Goal: Task Accomplishment & Management: Manage account settings

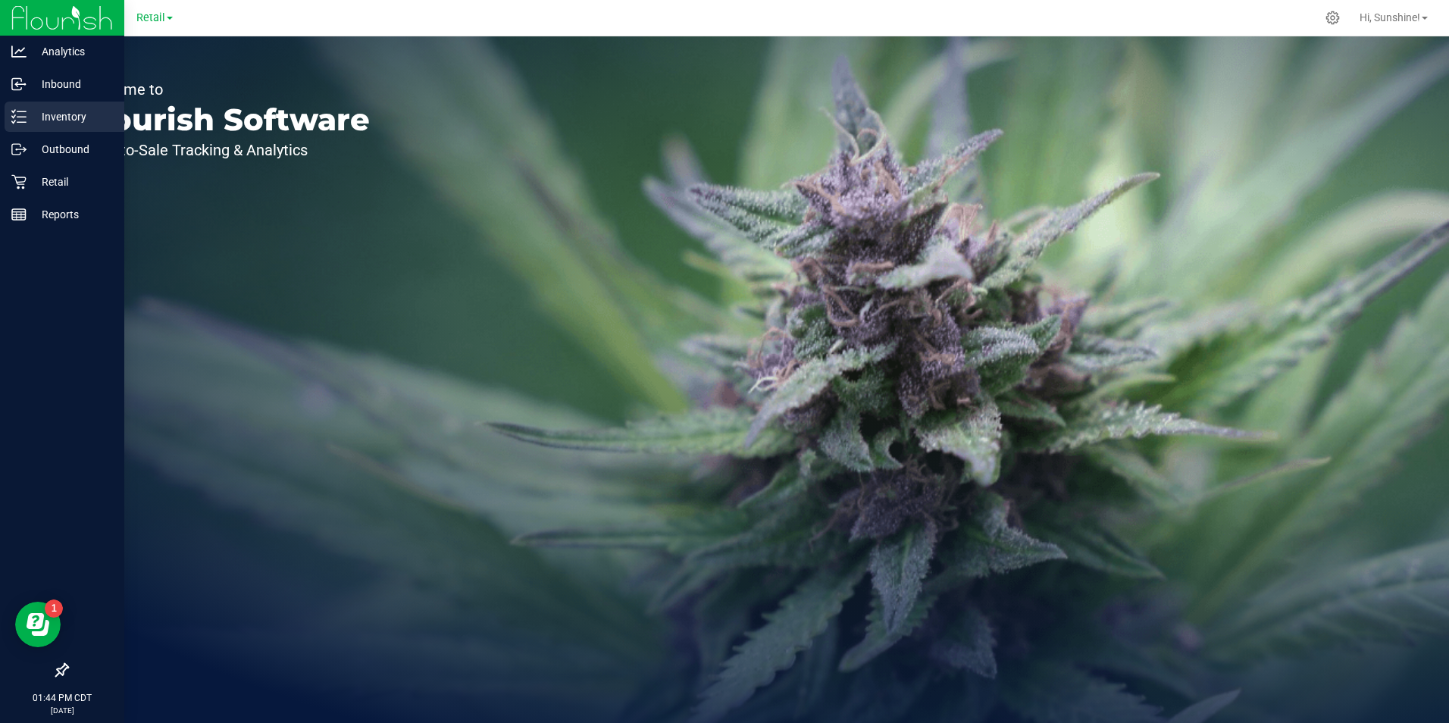
click at [20, 122] on line at bounding box center [21, 122] width 8 height 0
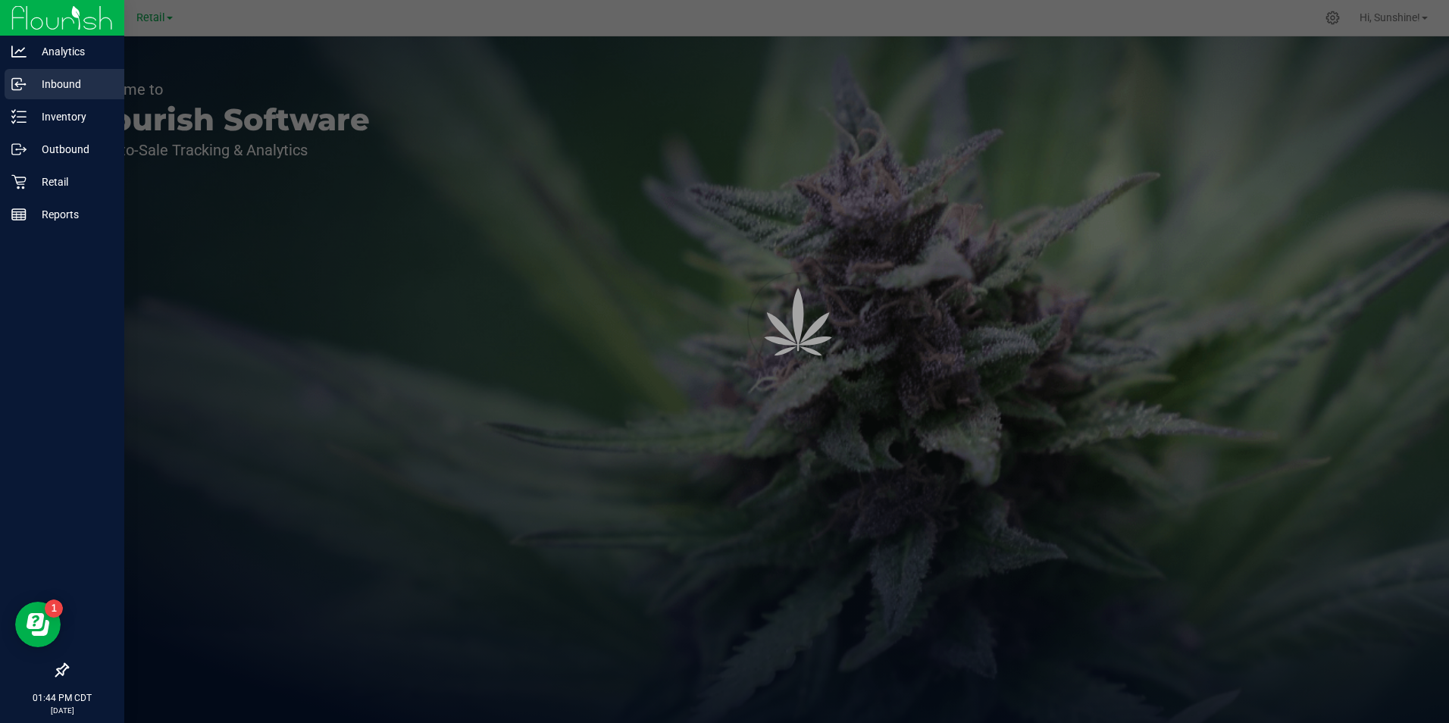
click at [70, 83] on p "Inbound" at bounding box center [72, 84] width 91 height 18
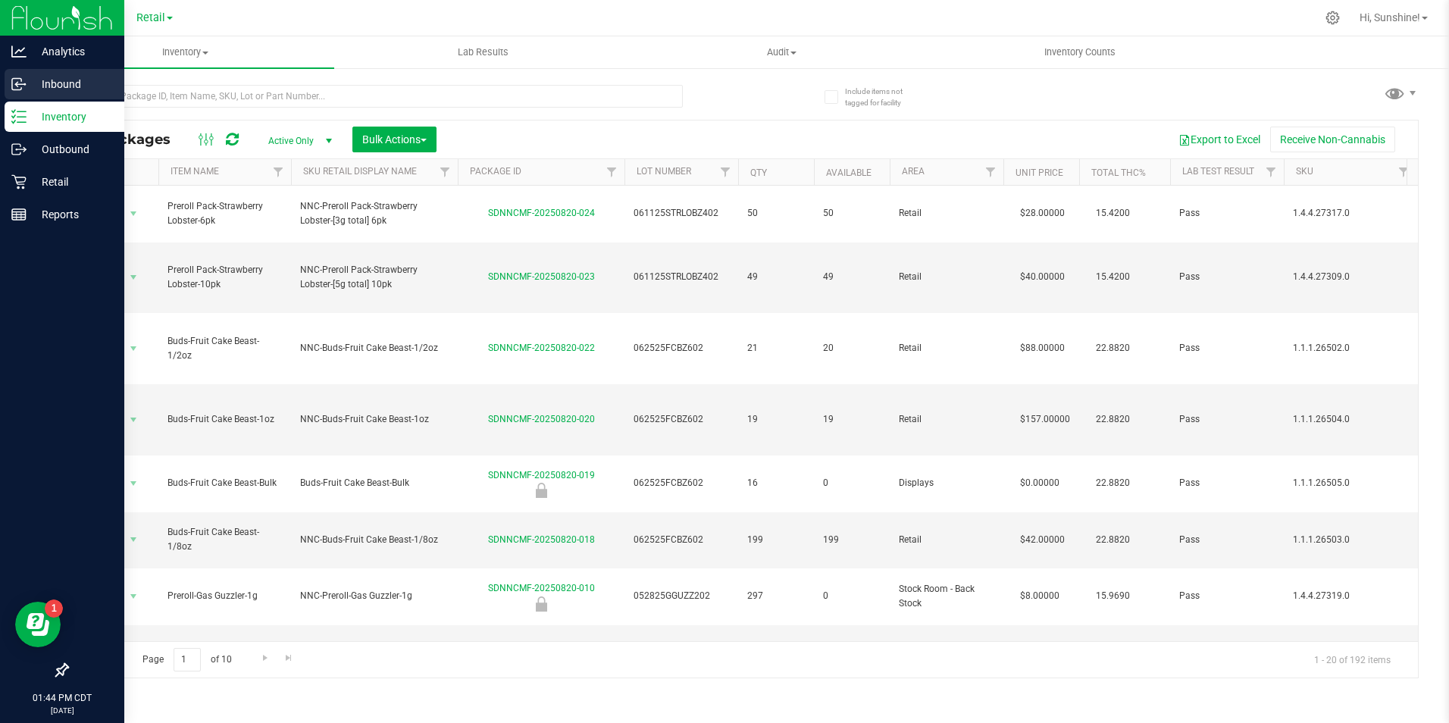
click at [61, 88] on p "Inbound" at bounding box center [72, 84] width 91 height 18
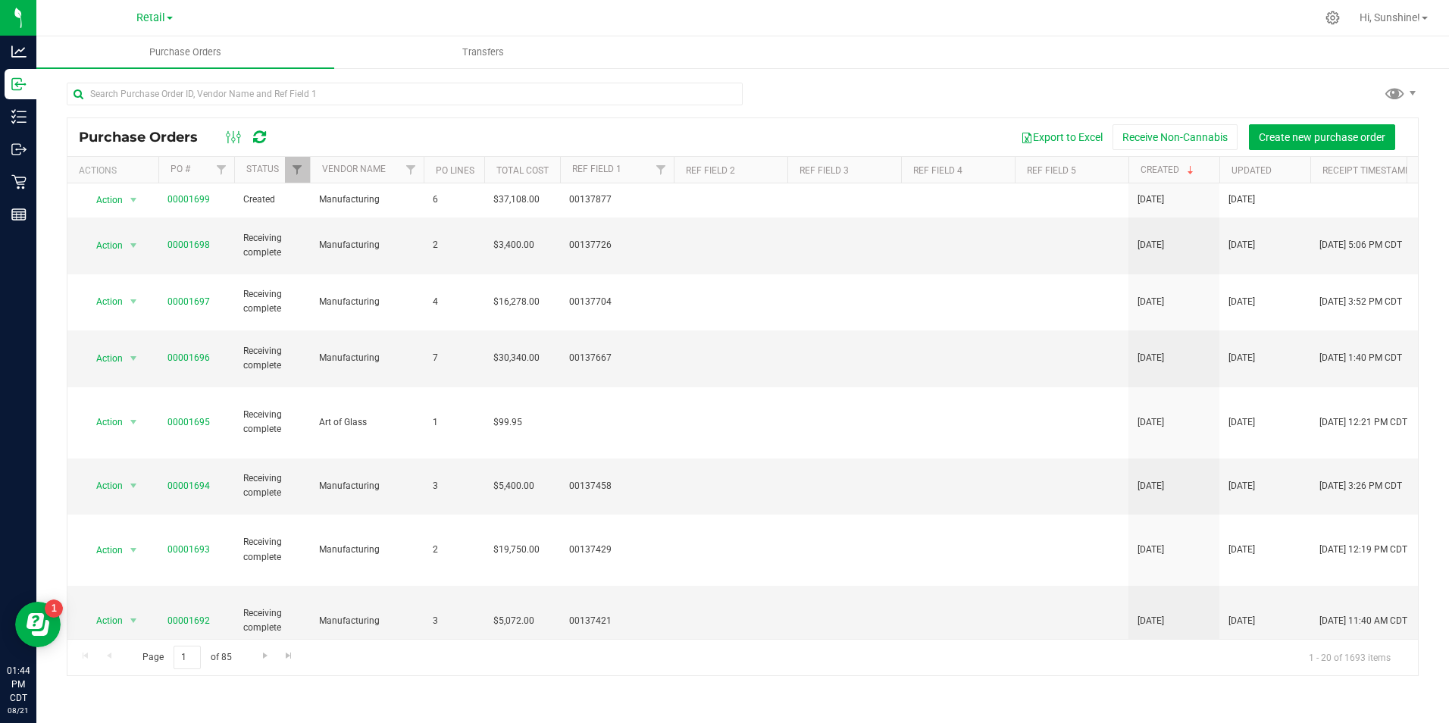
click at [468, 142] on div "Export to Excel Receive Non-Cannabis Create new purchase order" at bounding box center [845, 137] width 1124 height 26
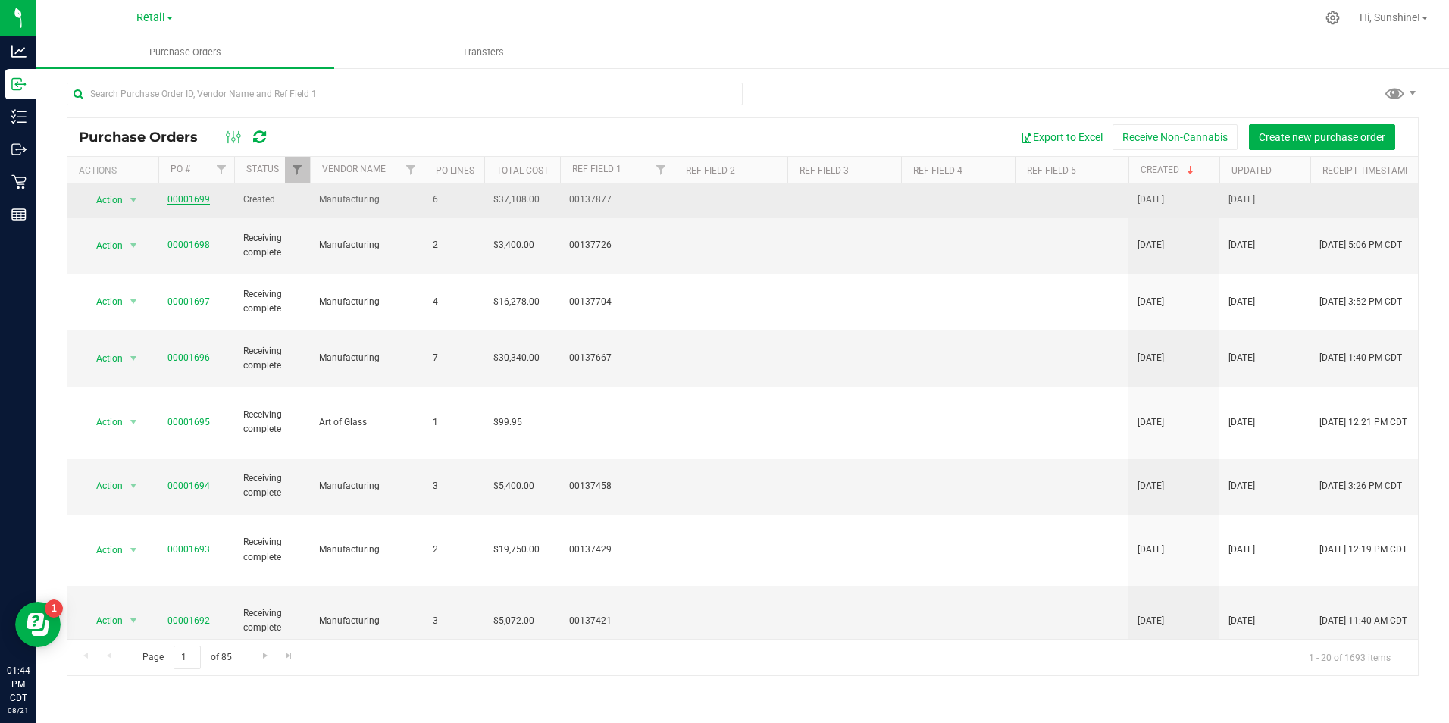
click at [191, 199] on link "00001699" at bounding box center [188, 199] width 42 height 11
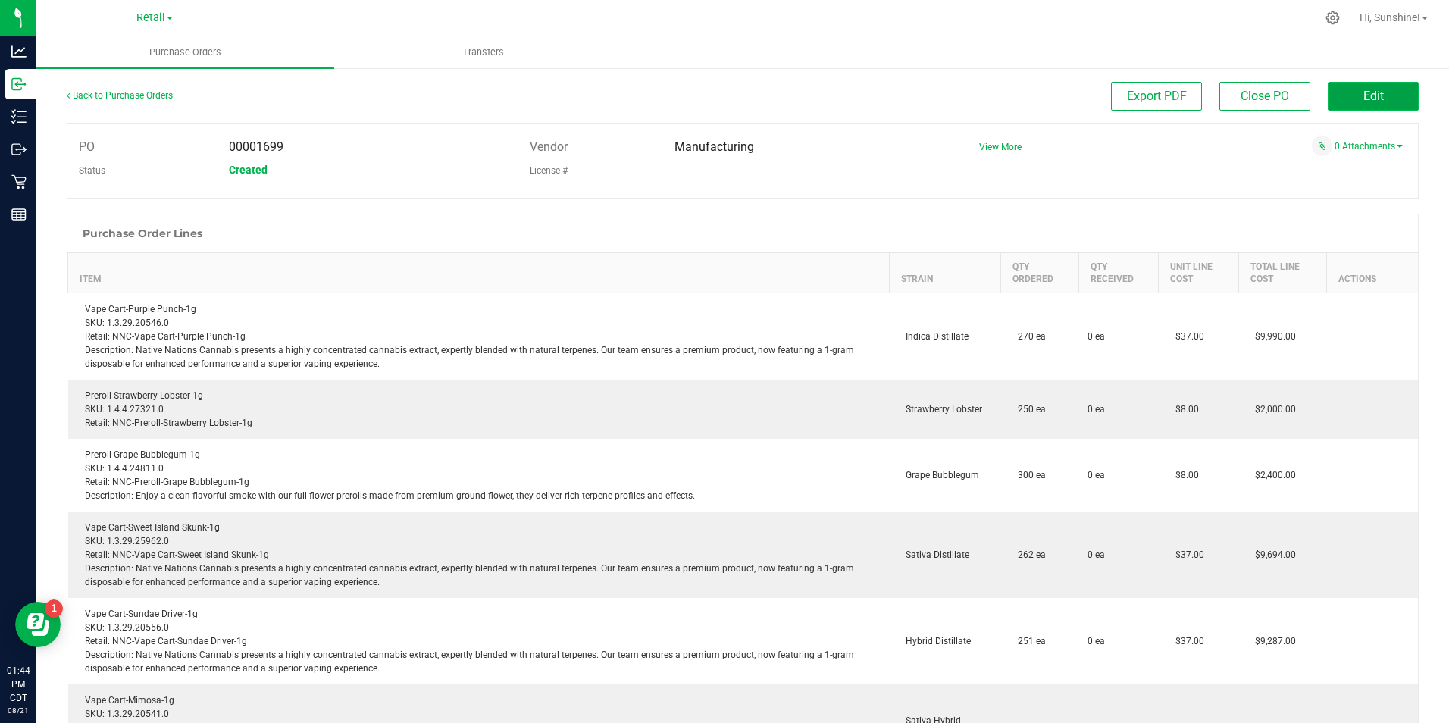
click at [1367, 99] on span "Edit" at bounding box center [1373, 96] width 20 height 14
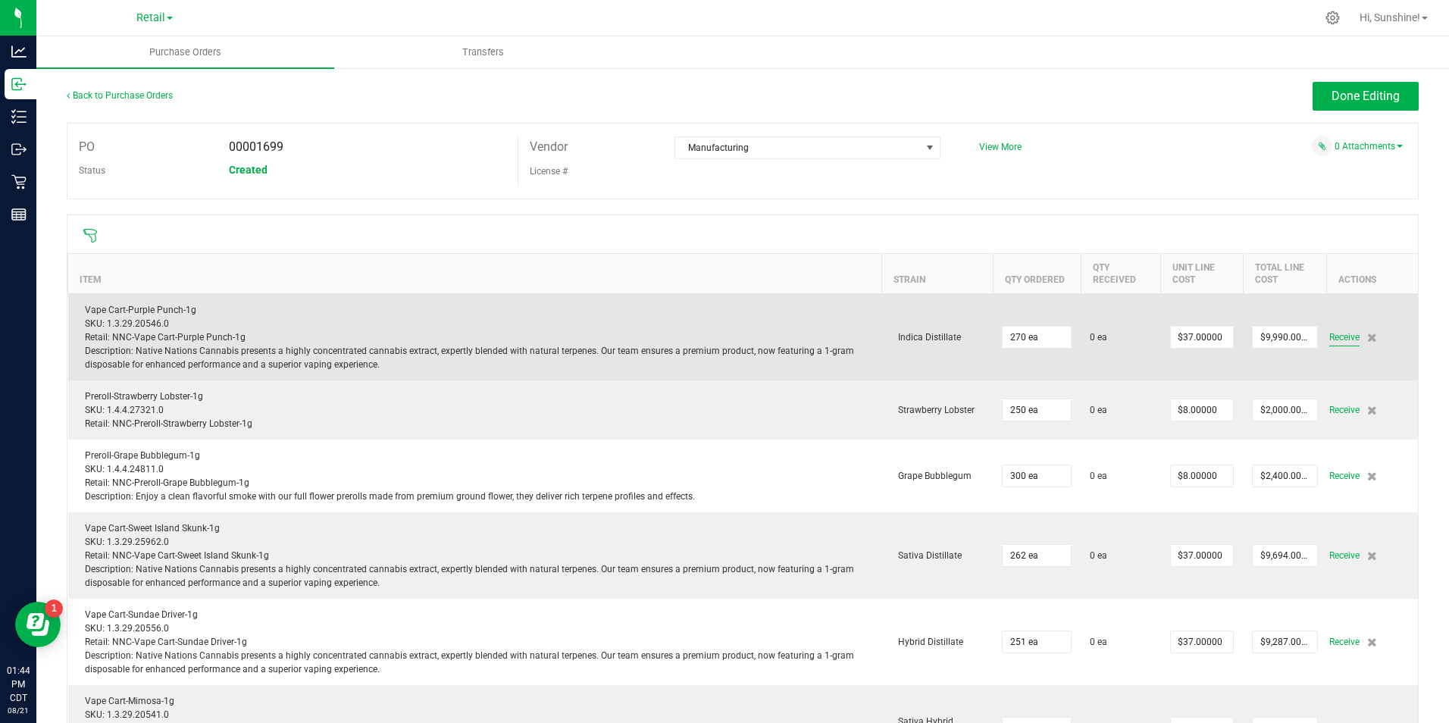
click at [1329, 334] on span "Receive" at bounding box center [1344, 337] width 30 height 18
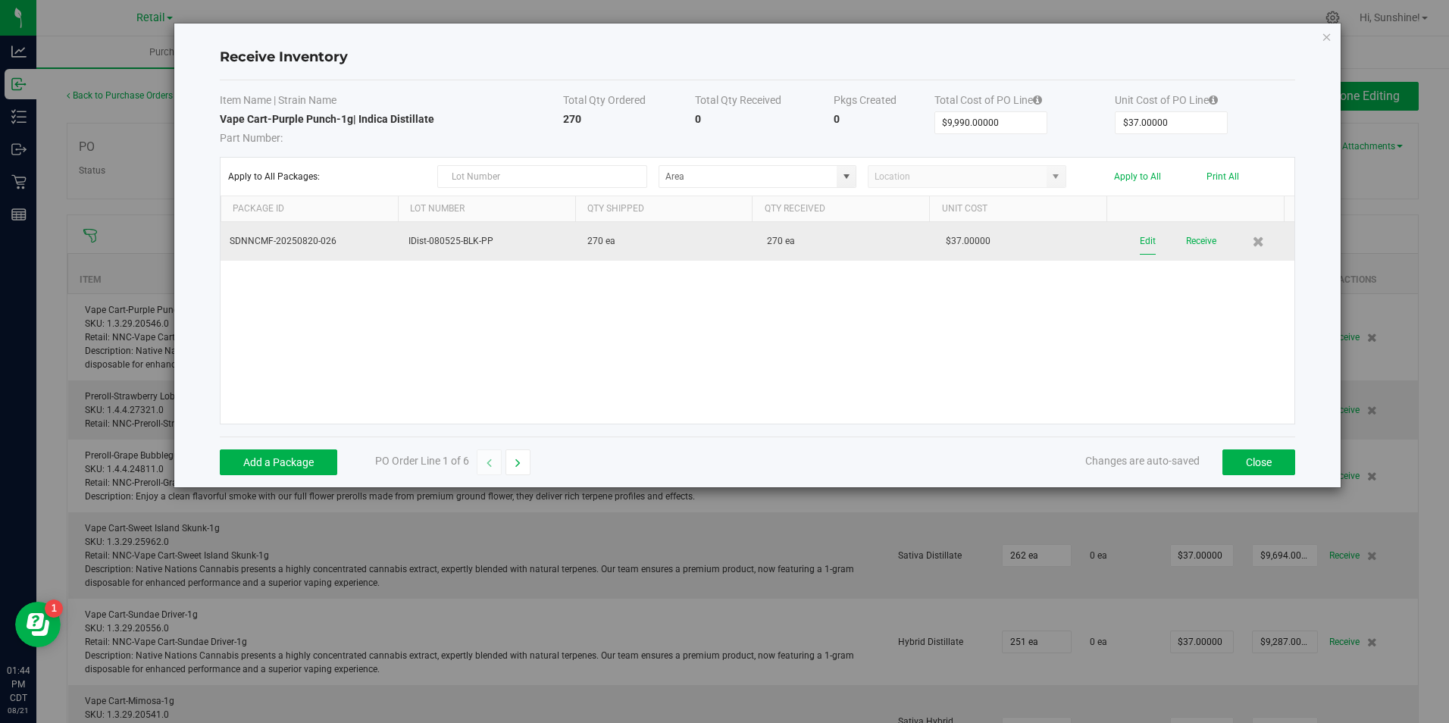
click at [1140, 240] on button "Edit" at bounding box center [1148, 241] width 16 height 27
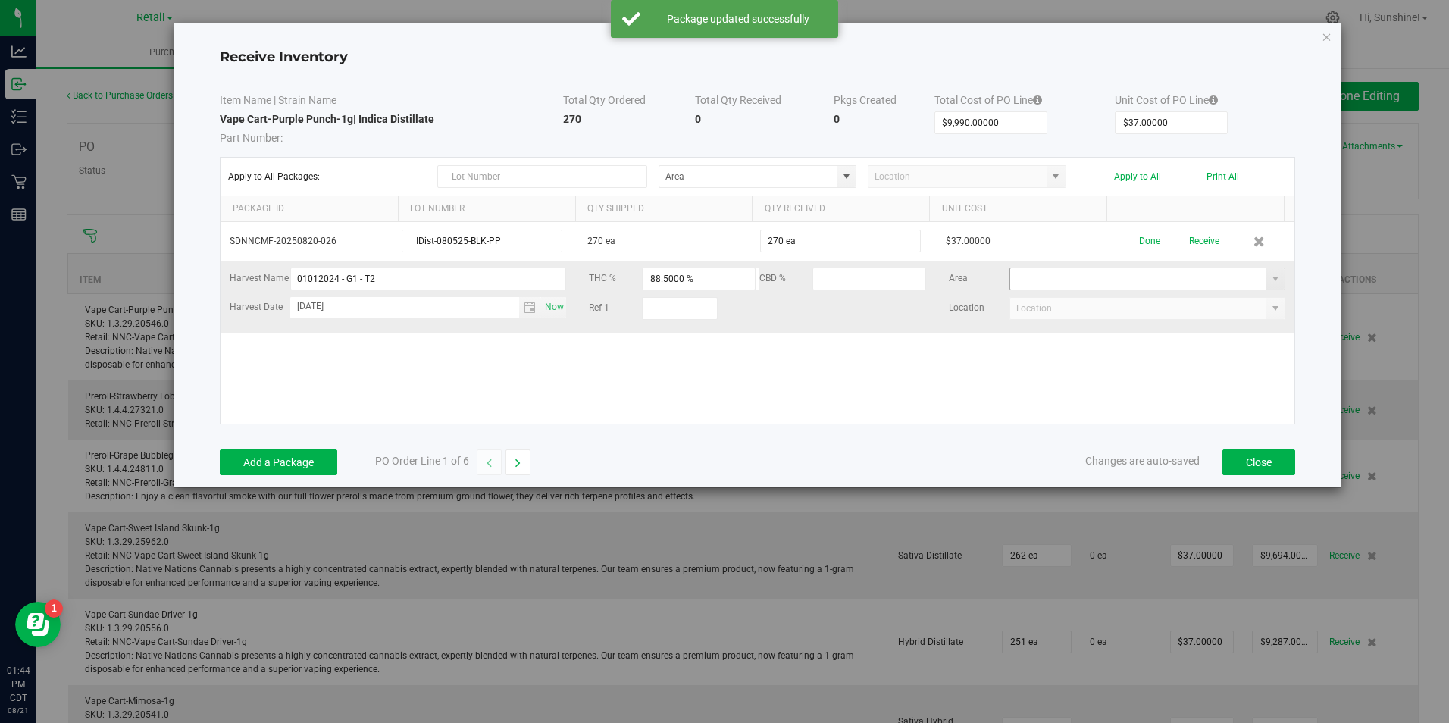
click at [1064, 278] on input at bounding box center [1138, 278] width 256 height 21
click at [1269, 279] on span at bounding box center [1275, 279] width 12 height 12
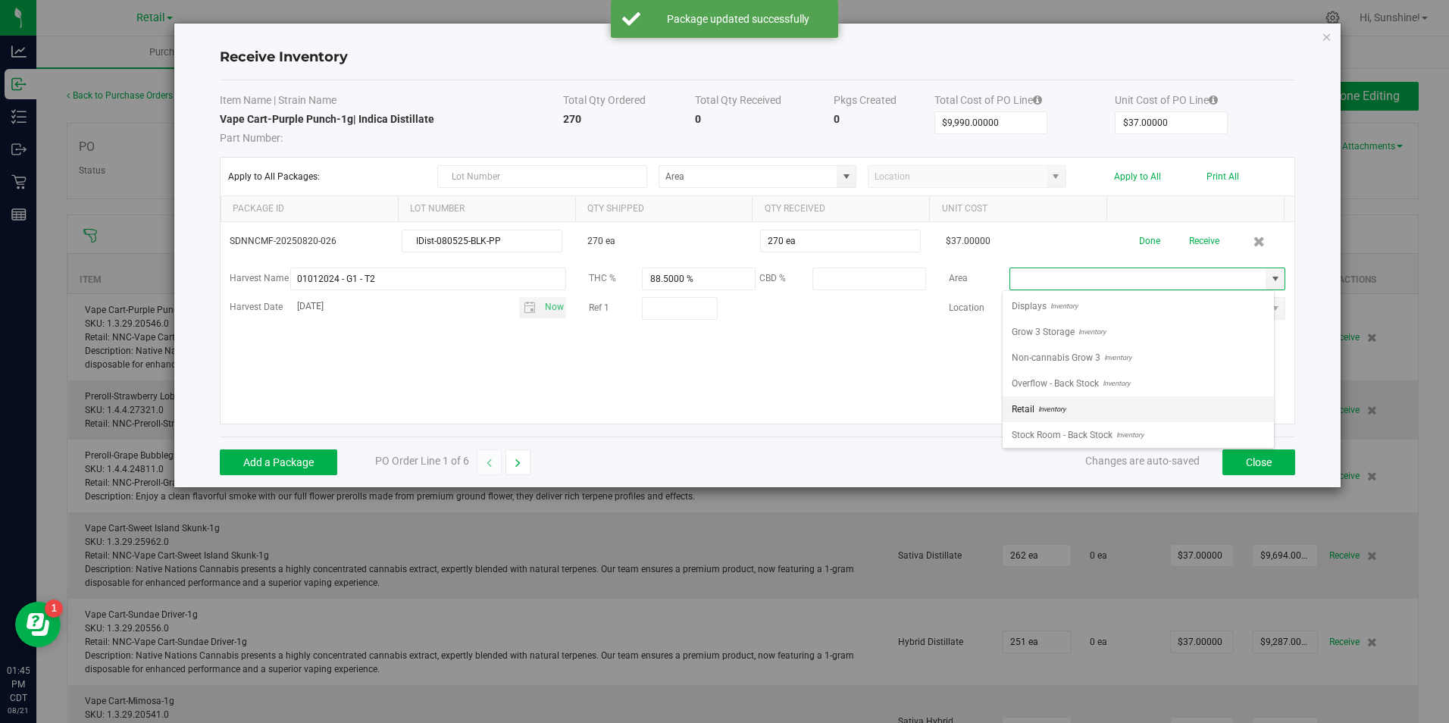
click at [1138, 415] on li "Retail Inventory" at bounding box center [1137, 409] width 271 height 26
type input "Retail"
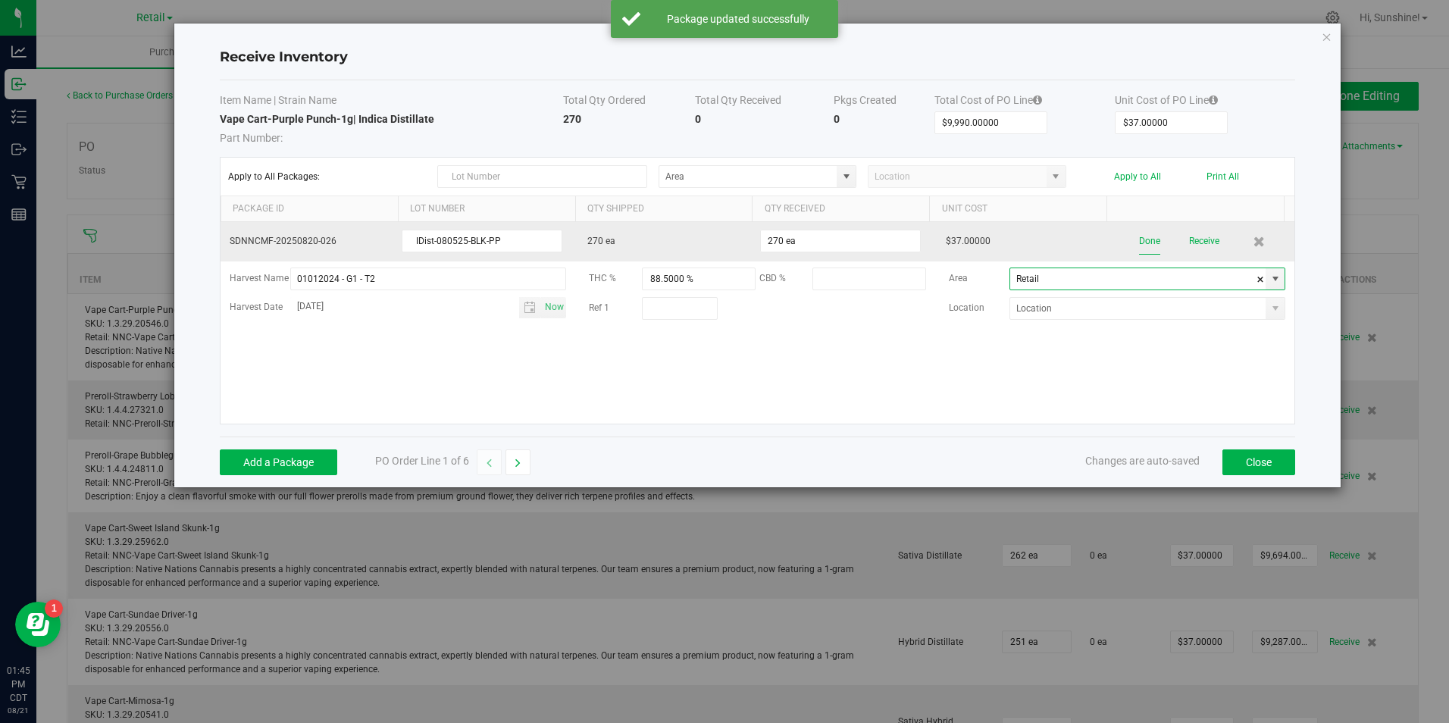
click at [1139, 239] on button "Done" at bounding box center [1149, 241] width 21 height 27
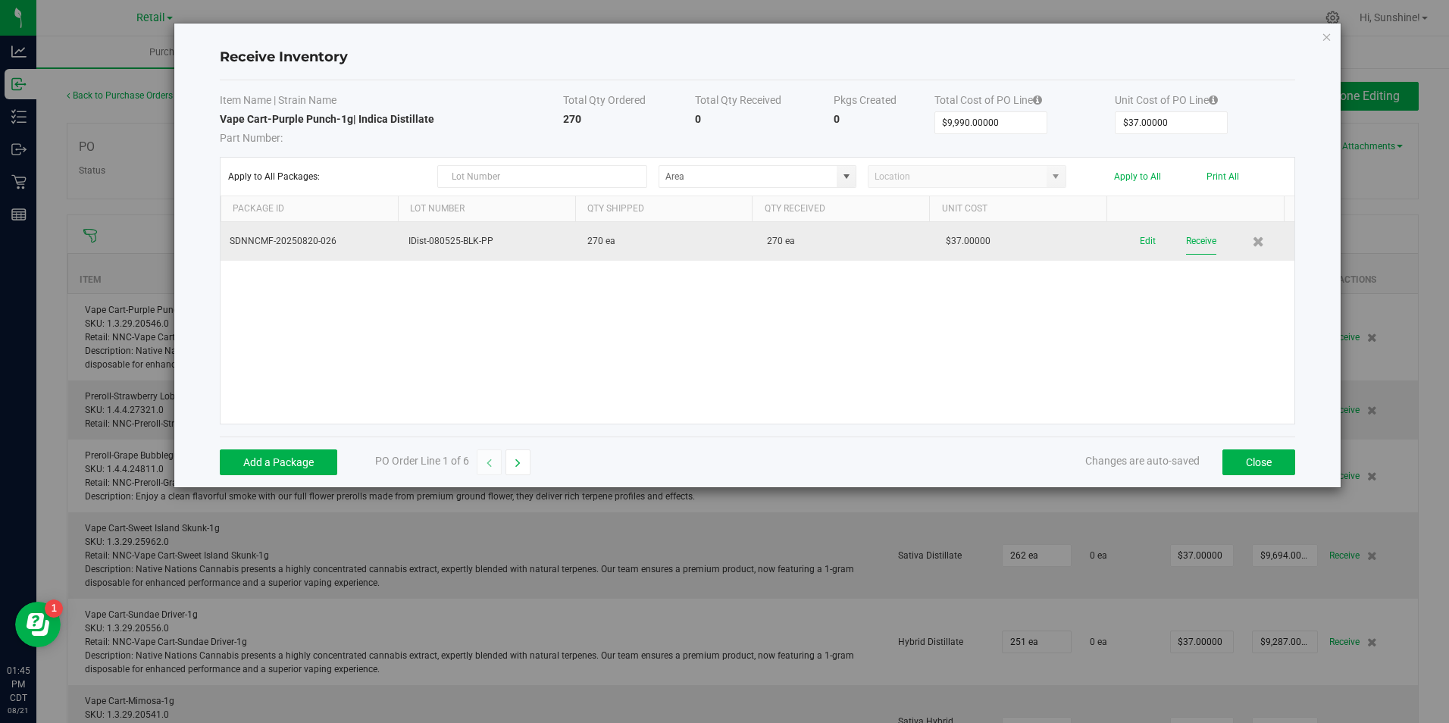
click at [1195, 245] on button "Receive" at bounding box center [1201, 241] width 30 height 27
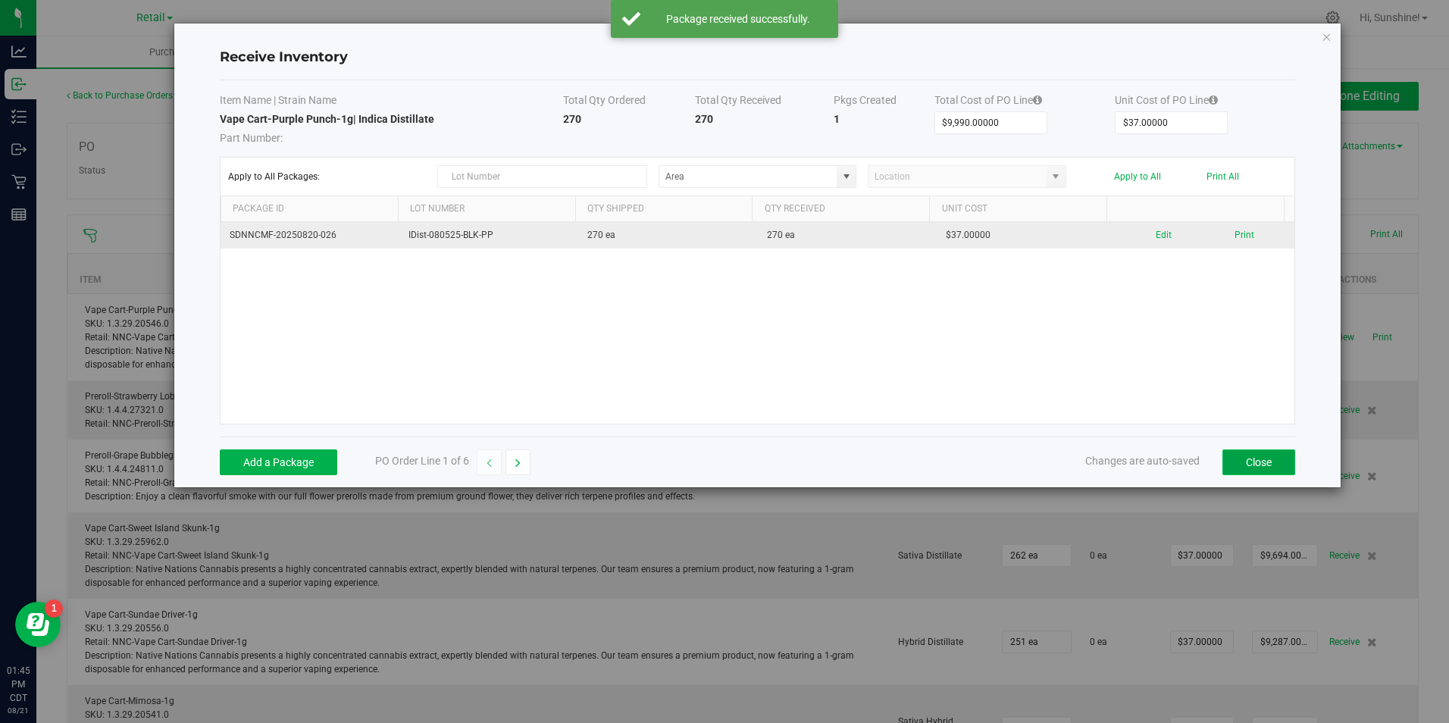
click at [1259, 465] on button "Close" at bounding box center [1258, 462] width 73 height 26
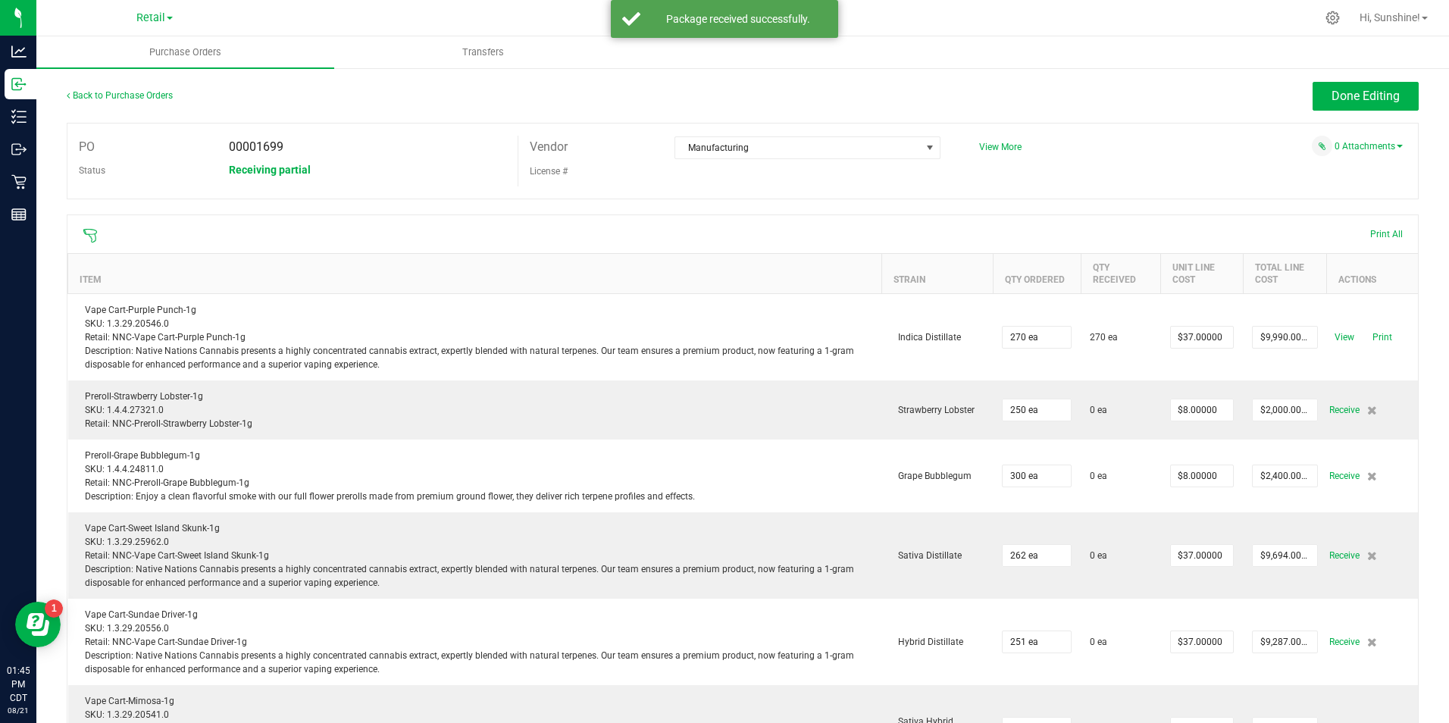
click at [1331, 412] on span "Receive" at bounding box center [1344, 410] width 30 height 18
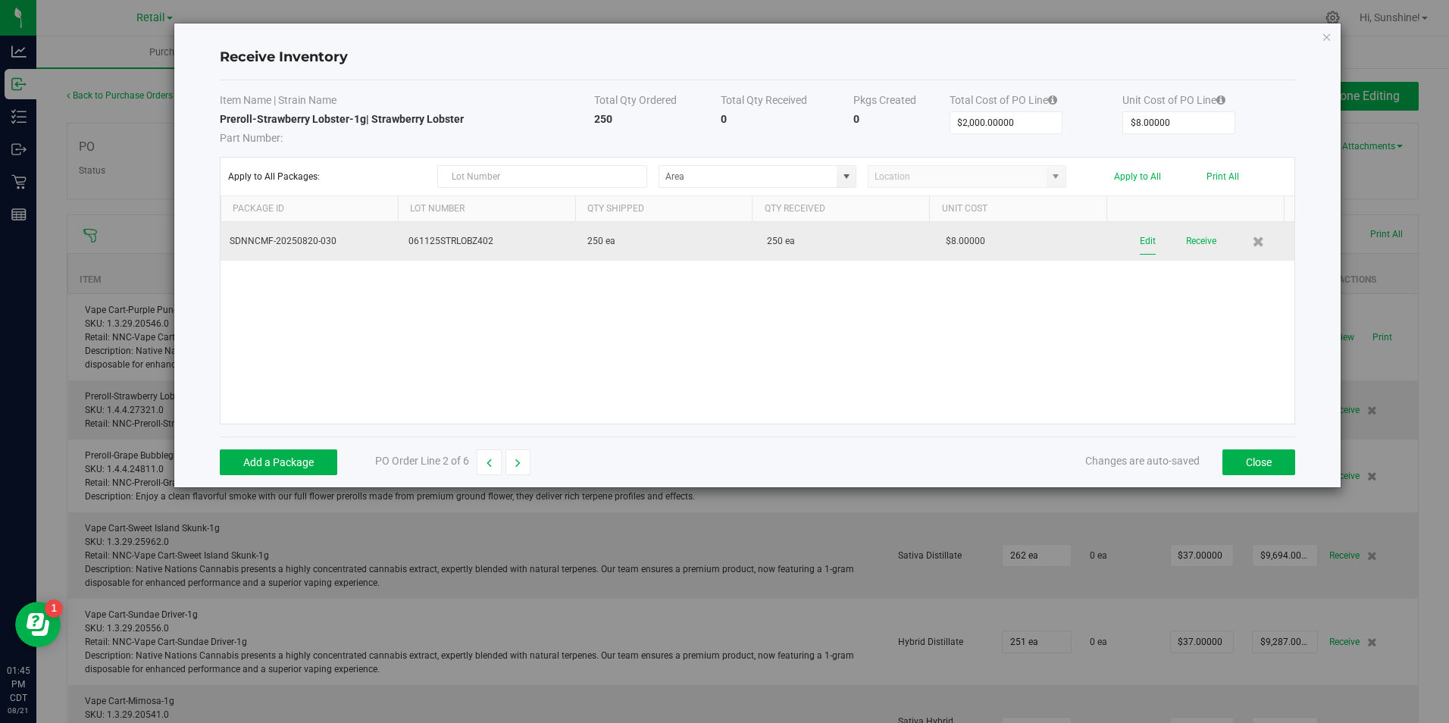
click at [1140, 239] on button "Edit" at bounding box center [1148, 241] width 16 height 27
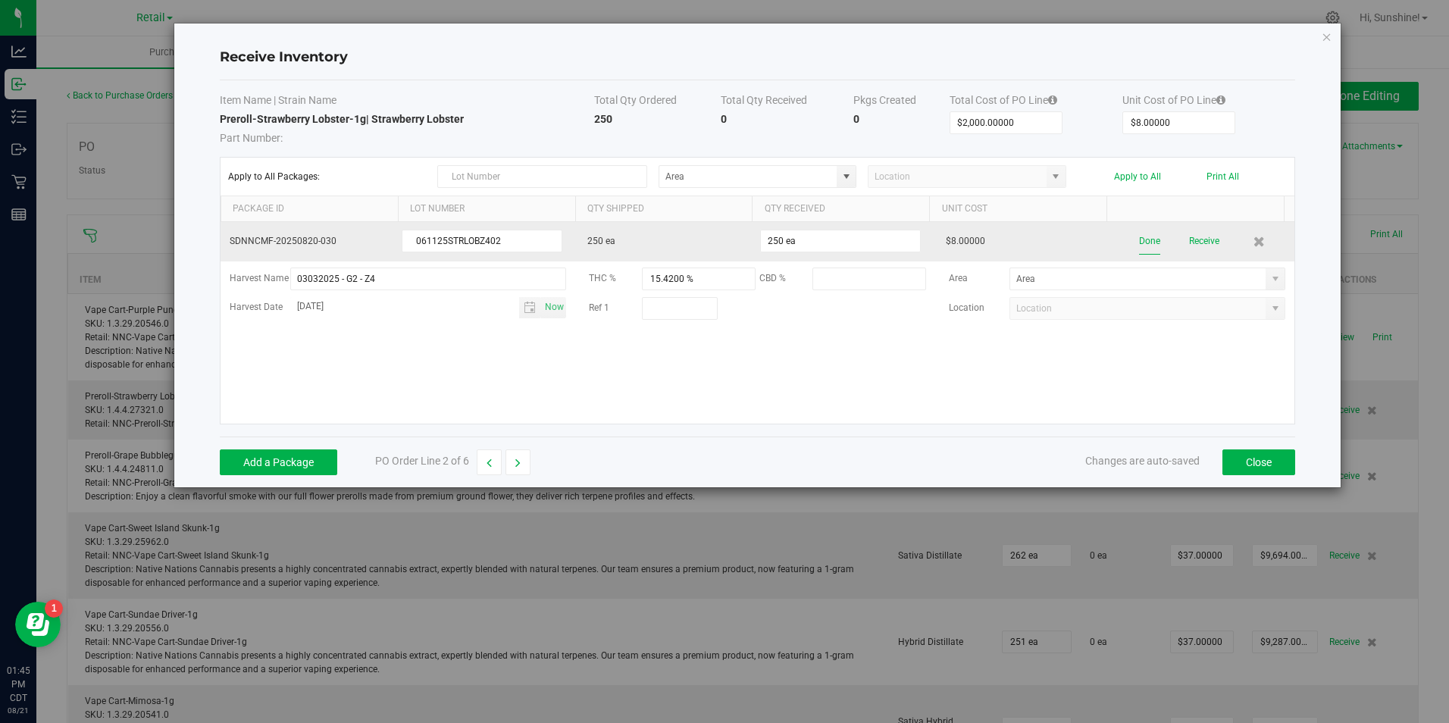
click at [1143, 241] on button "Done" at bounding box center [1149, 241] width 21 height 27
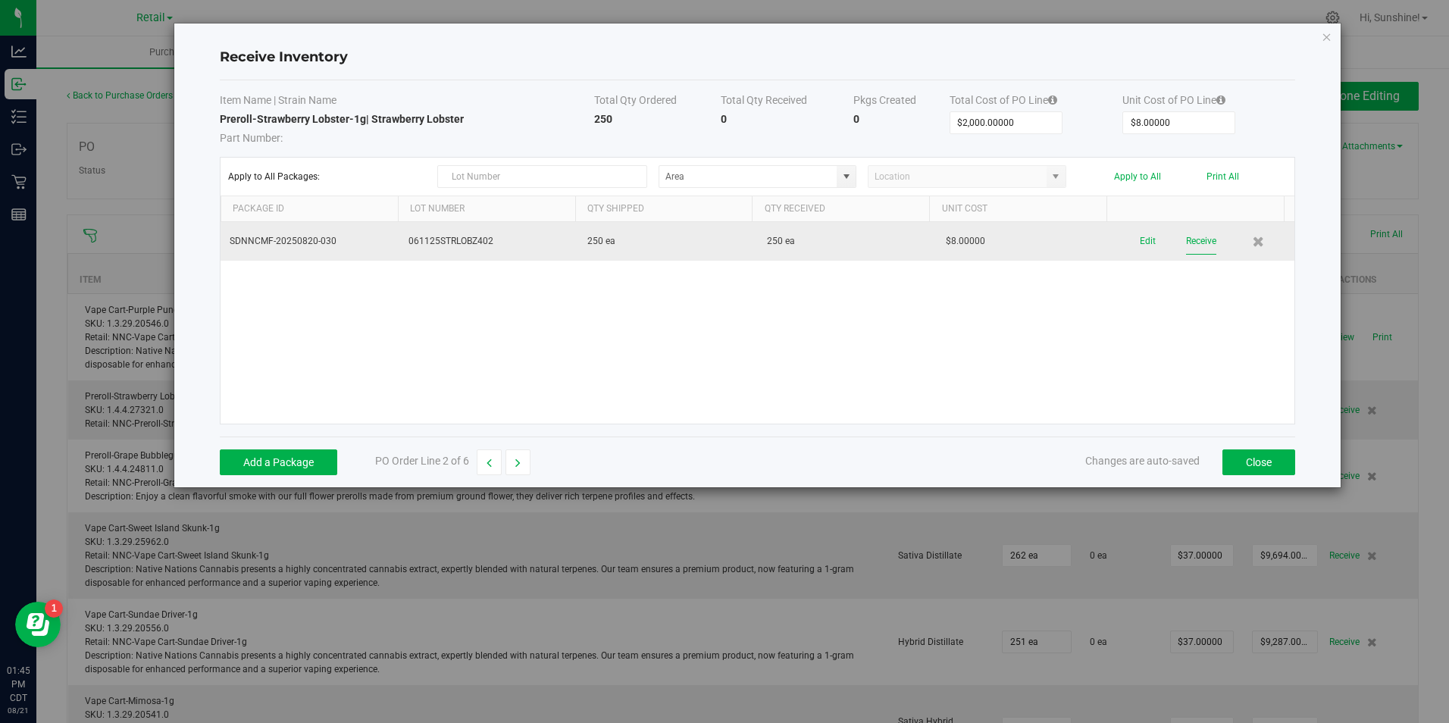
click at [1190, 244] on button "Receive" at bounding box center [1201, 241] width 30 height 27
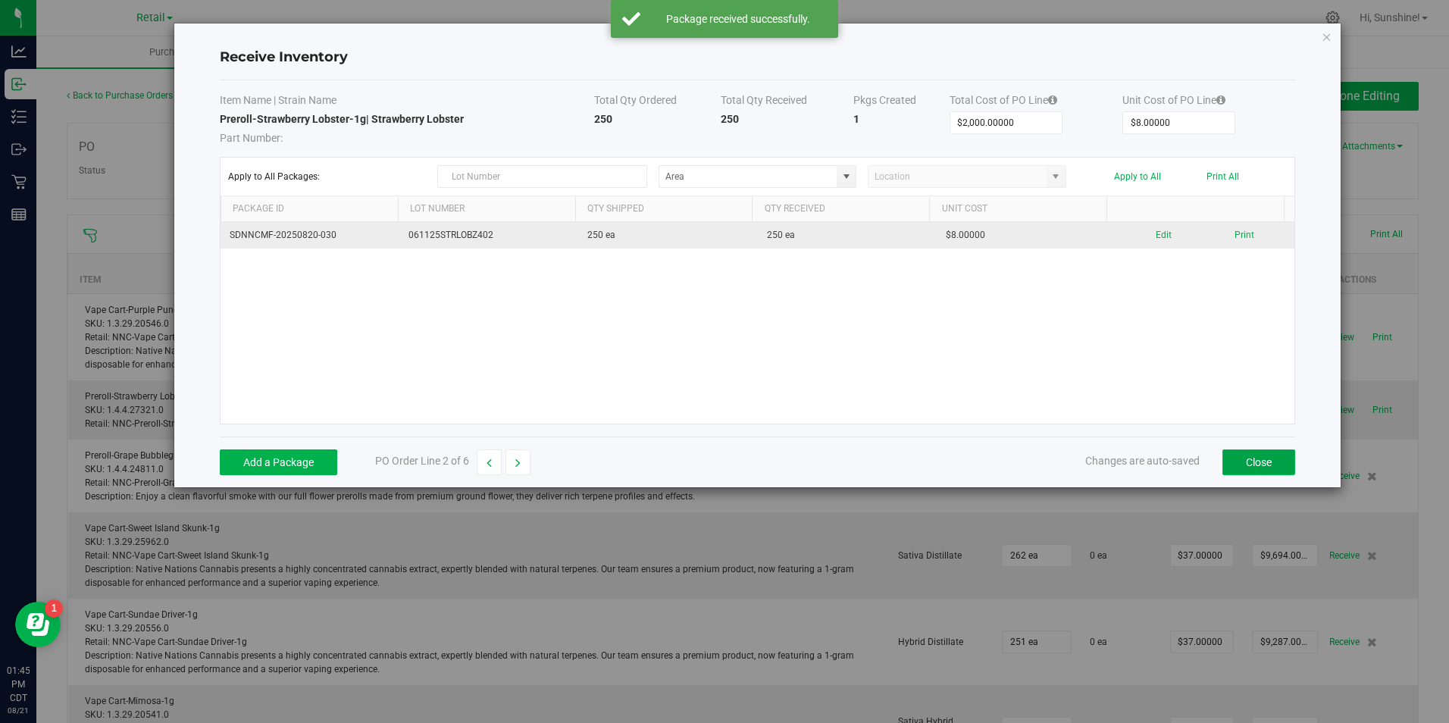
click at [1265, 464] on button "Close" at bounding box center [1258, 462] width 73 height 26
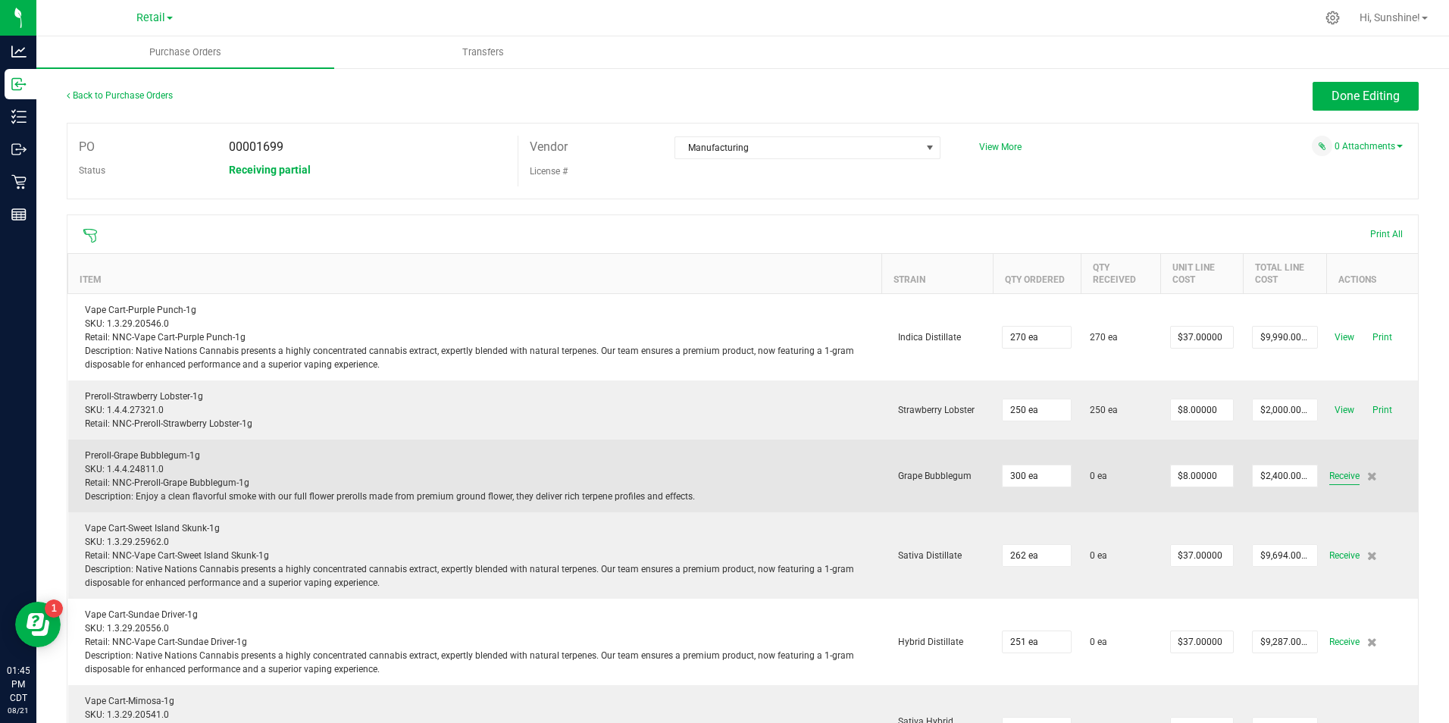
click at [1329, 473] on span "Receive" at bounding box center [1344, 476] width 30 height 18
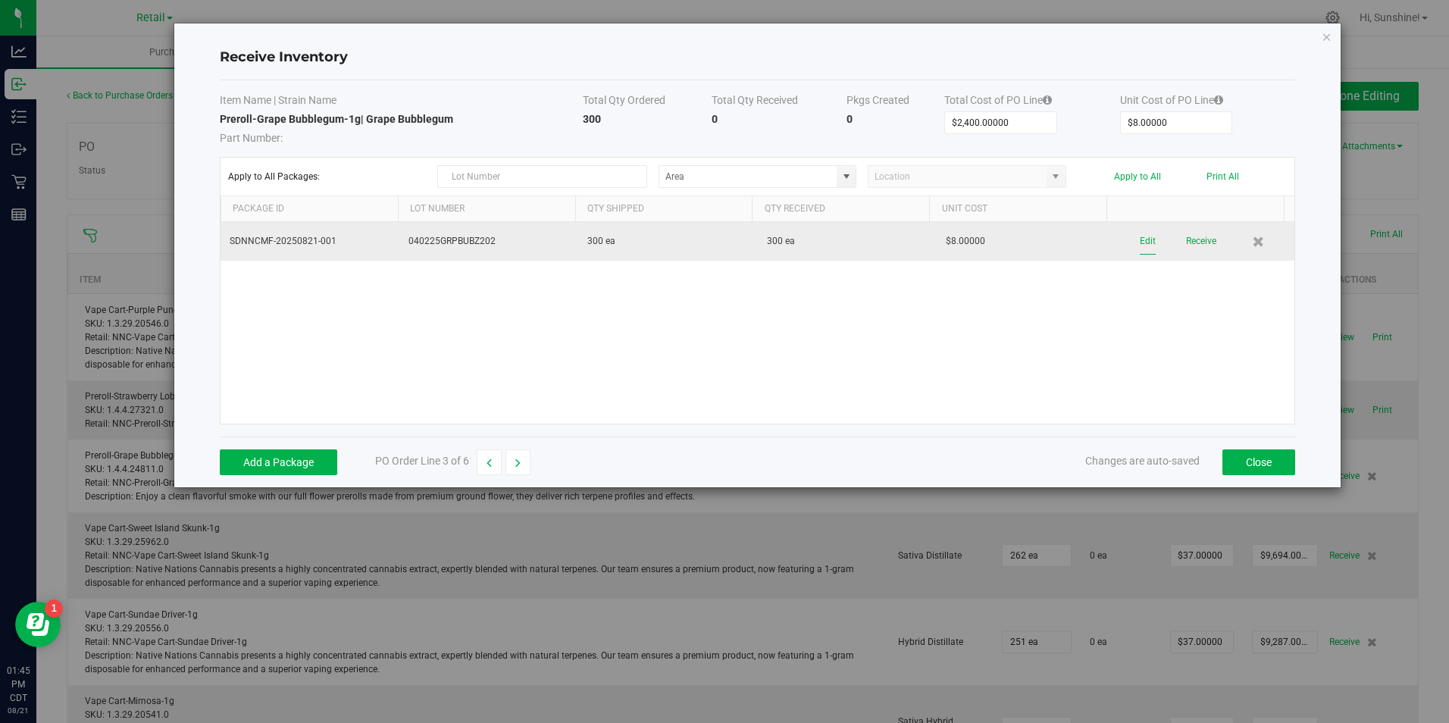
click at [1140, 240] on button "Edit" at bounding box center [1148, 241] width 16 height 27
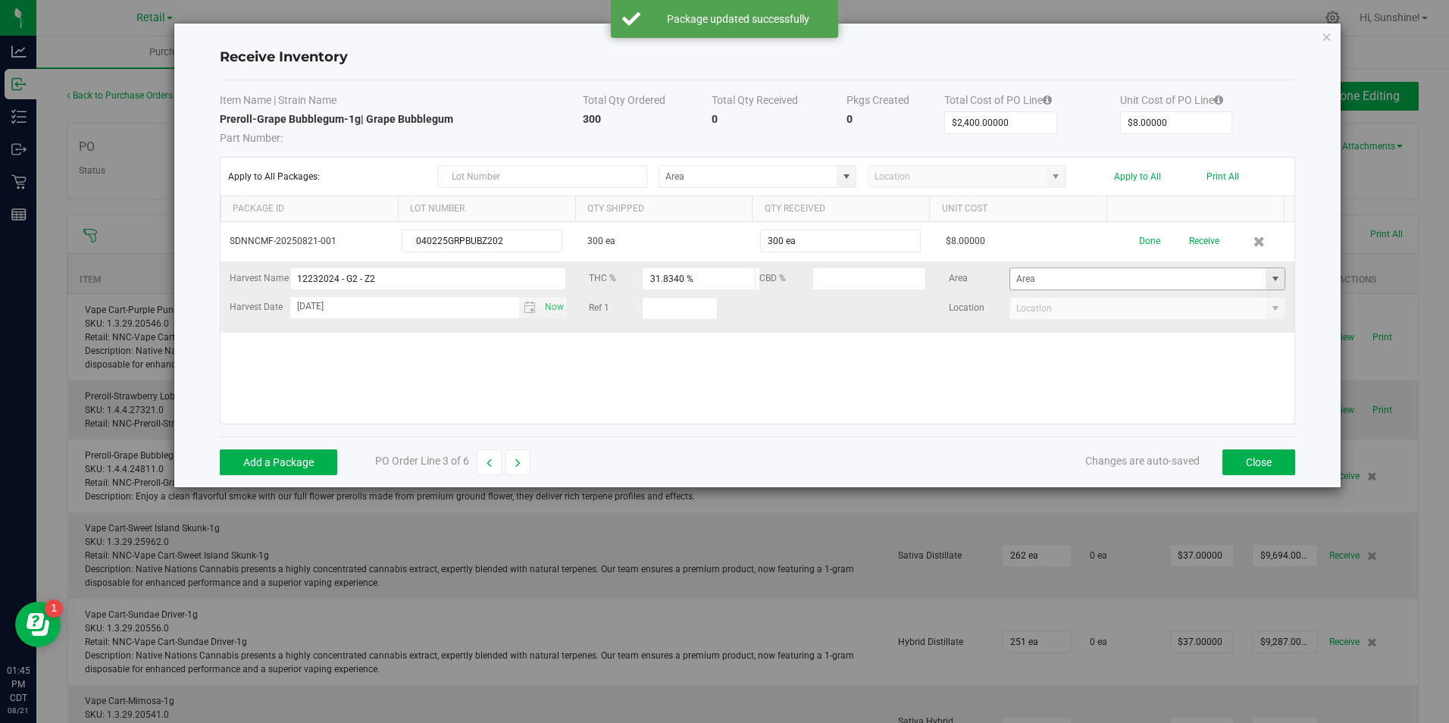
click at [1269, 280] on span at bounding box center [1275, 279] width 12 height 12
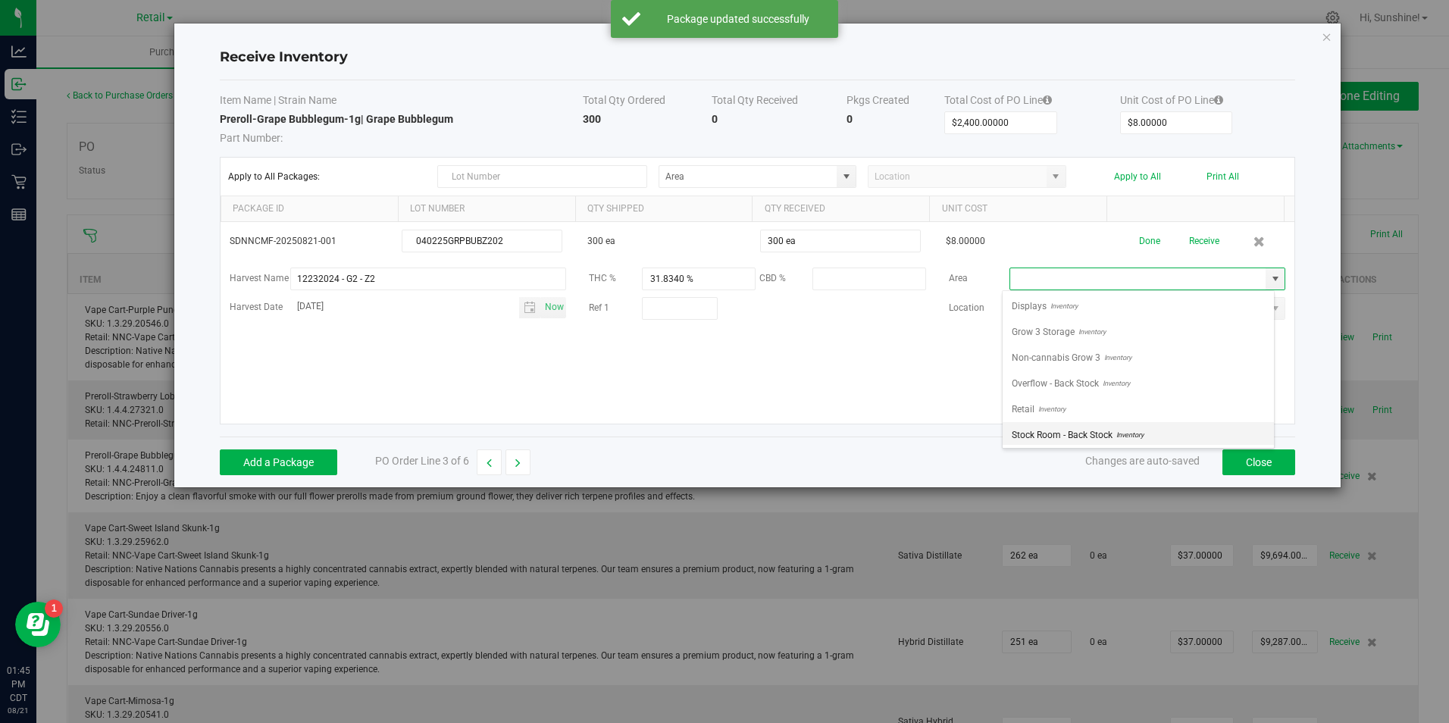
click at [1174, 436] on li "Stock Room - Back Stock Inventory" at bounding box center [1137, 435] width 271 height 26
type input "Stock Room - Back Stock"
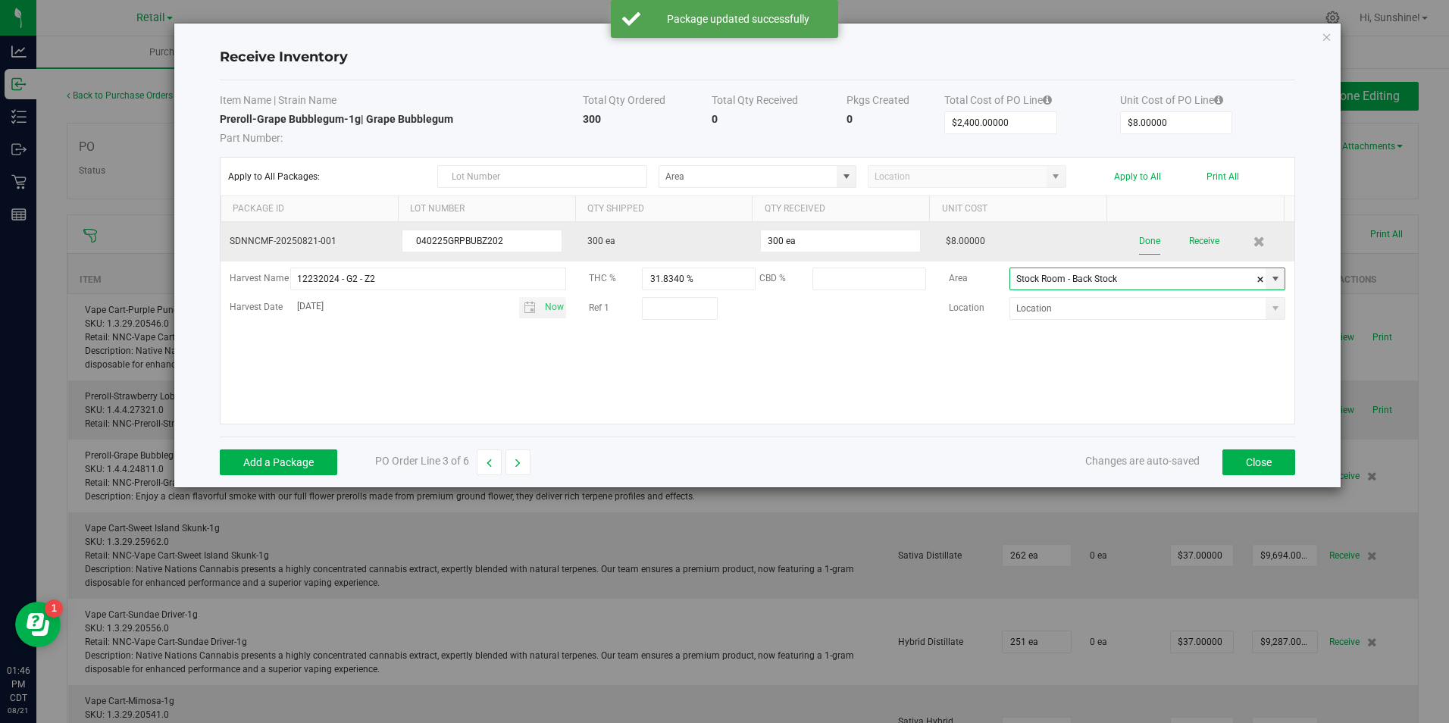
click at [1139, 245] on button "Done" at bounding box center [1149, 241] width 21 height 27
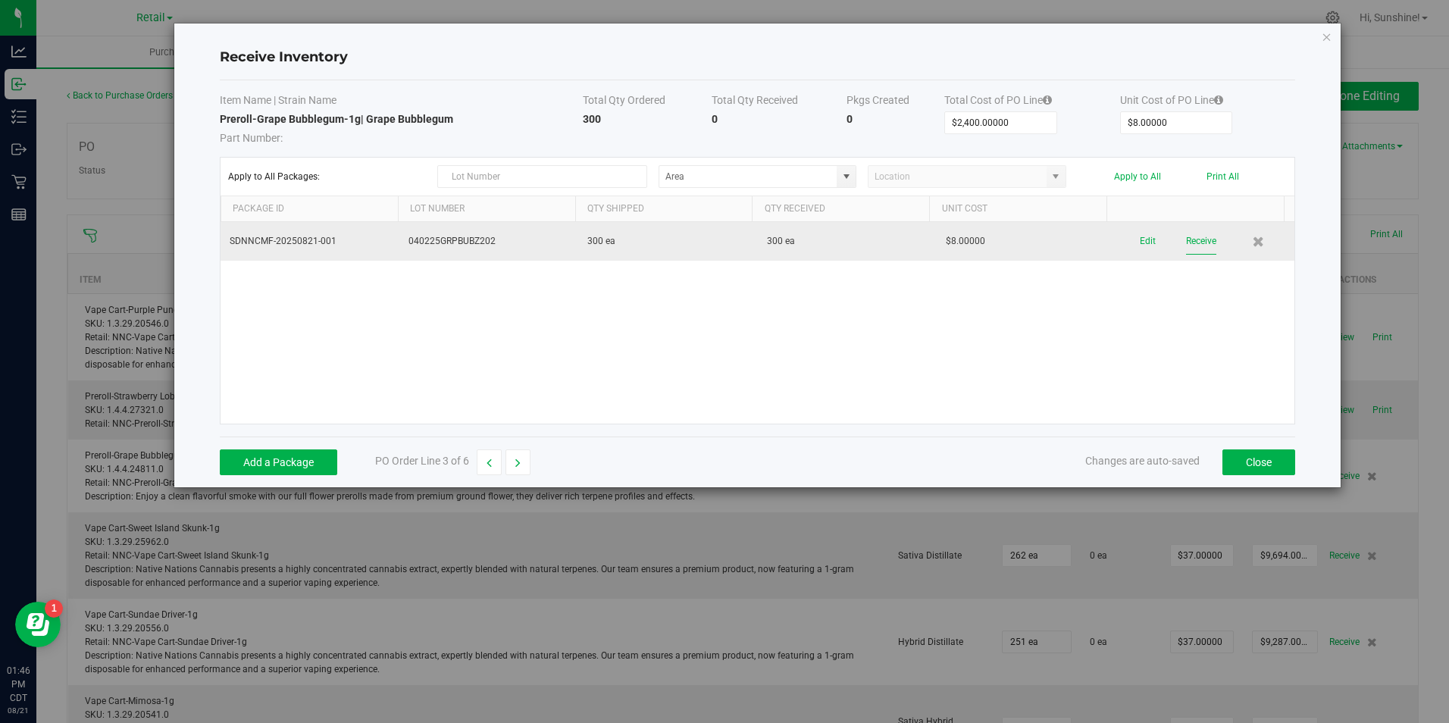
click at [1195, 240] on button "Receive" at bounding box center [1201, 241] width 30 height 27
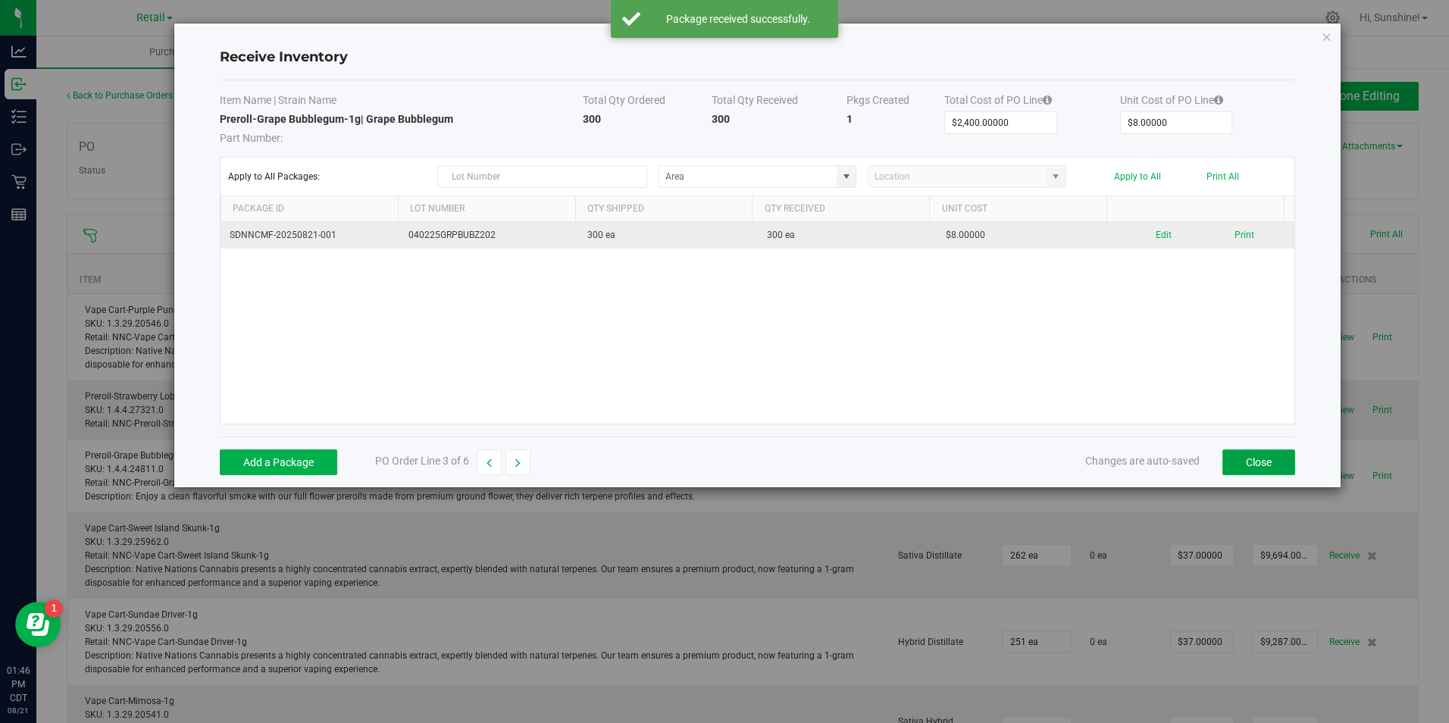
click at [1264, 462] on button "Close" at bounding box center [1258, 462] width 73 height 26
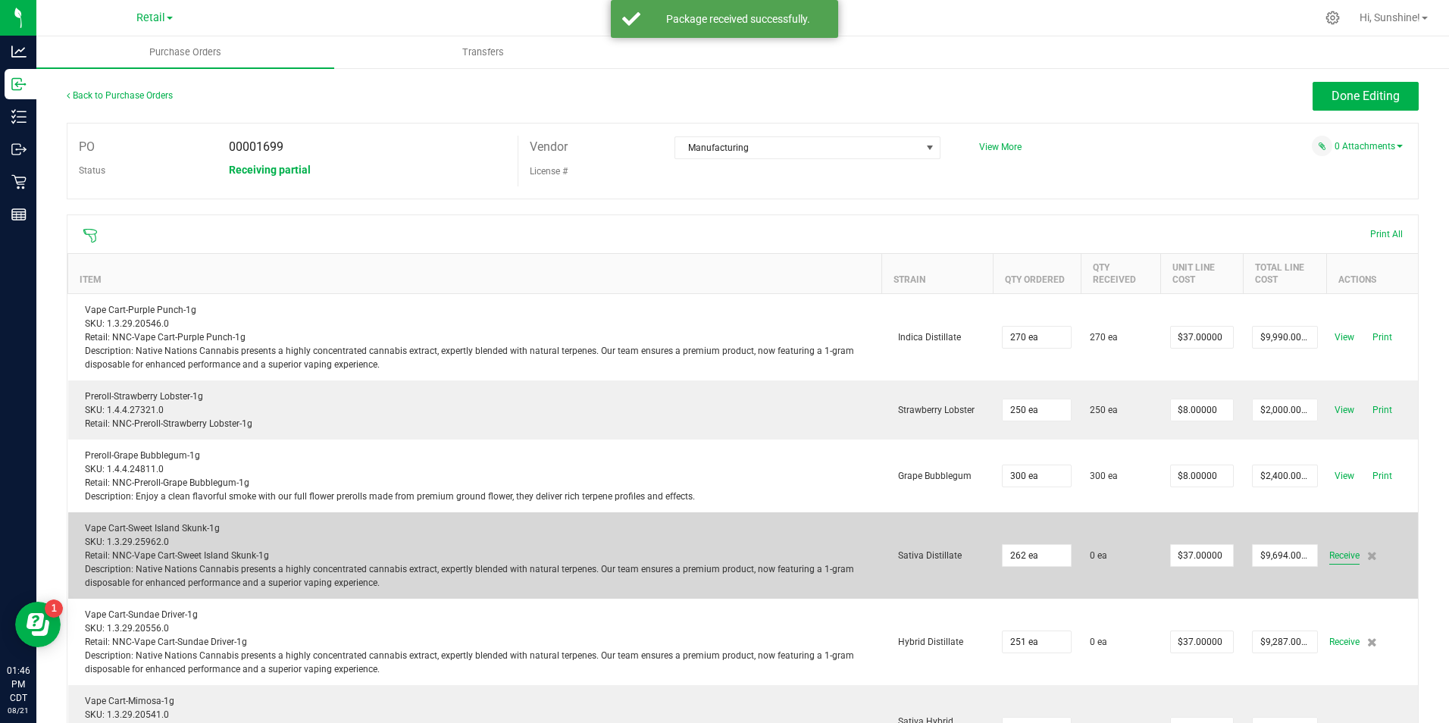
click at [1334, 556] on span "Receive" at bounding box center [1344, 555] width 30 height 18
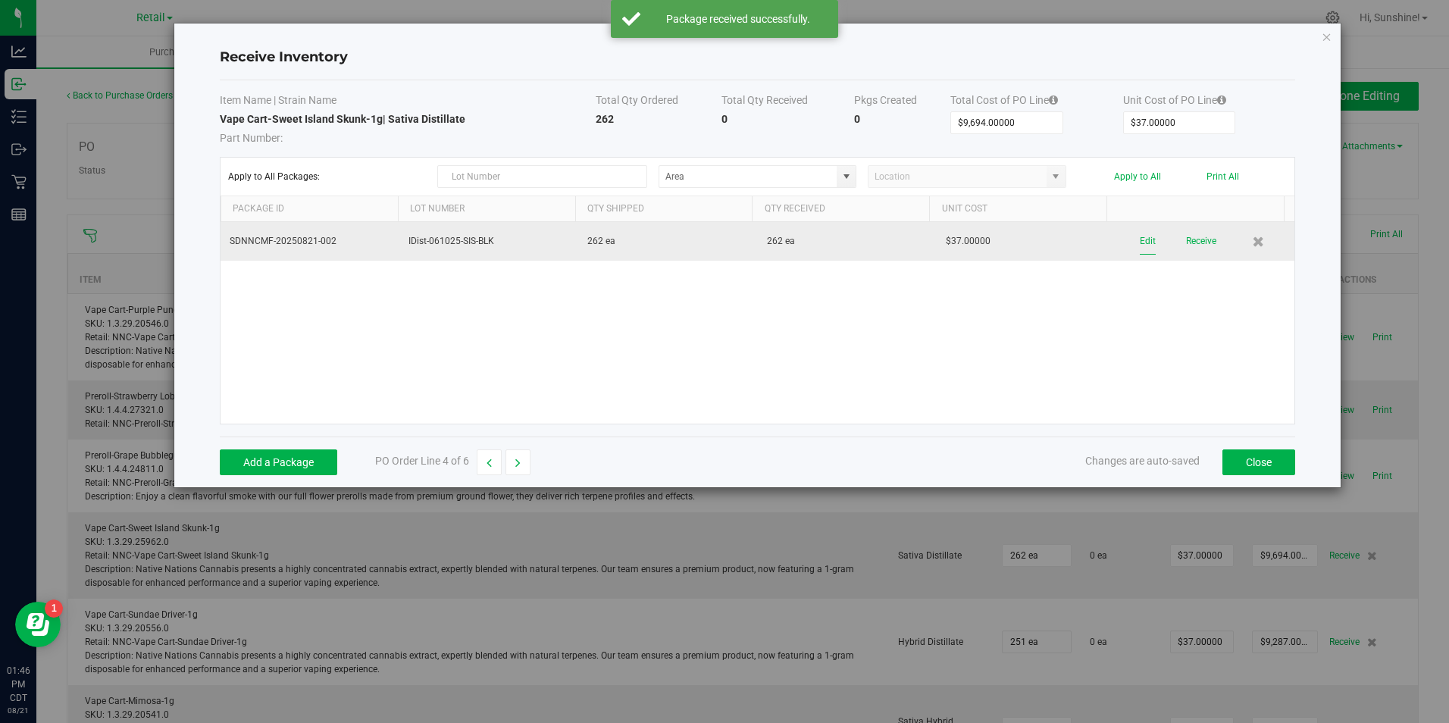
click at [1140, 239] on button "Edit" at bounding box center [1148, 241] width 16 height 27
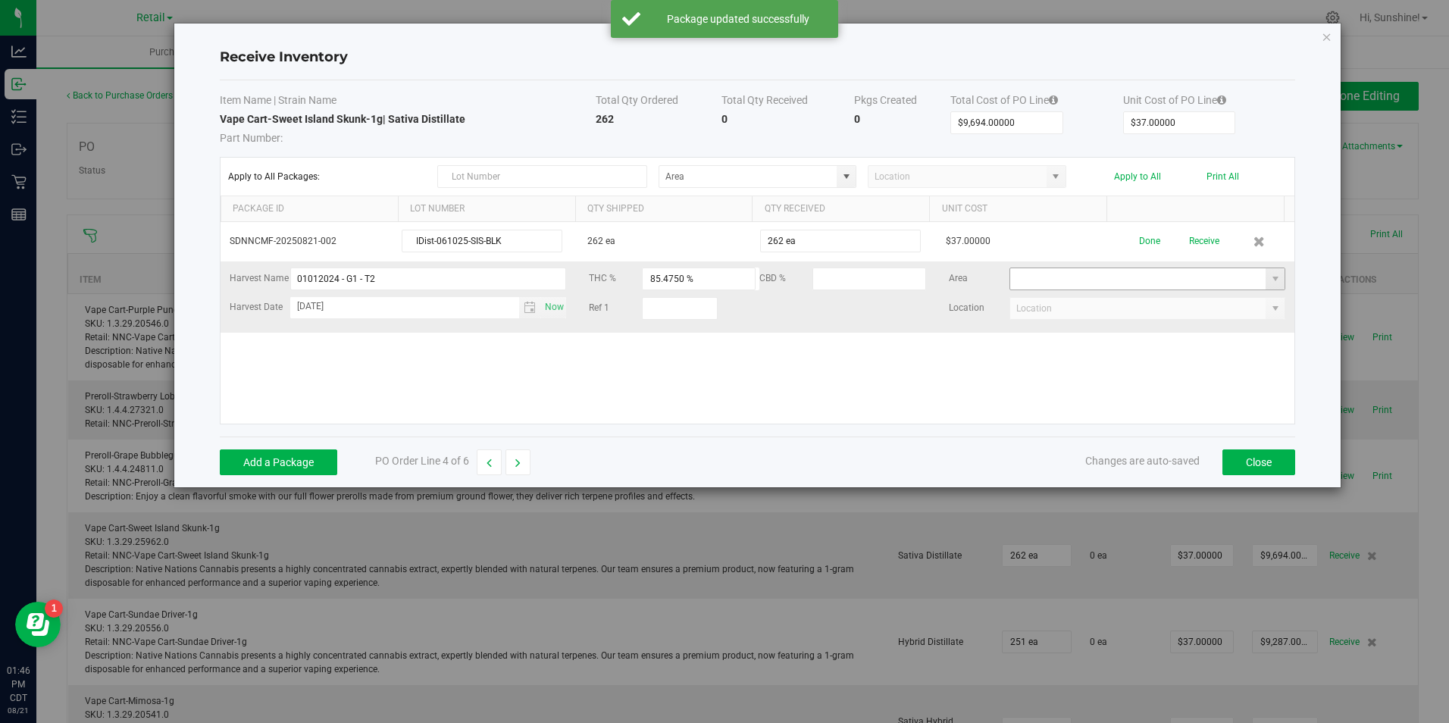
click at [1251, 271] on input at bounding box center [1138, 278] width 256 height 21
click at [1269, 278] on span at bounding box center [1275, 279] width 12 height 12
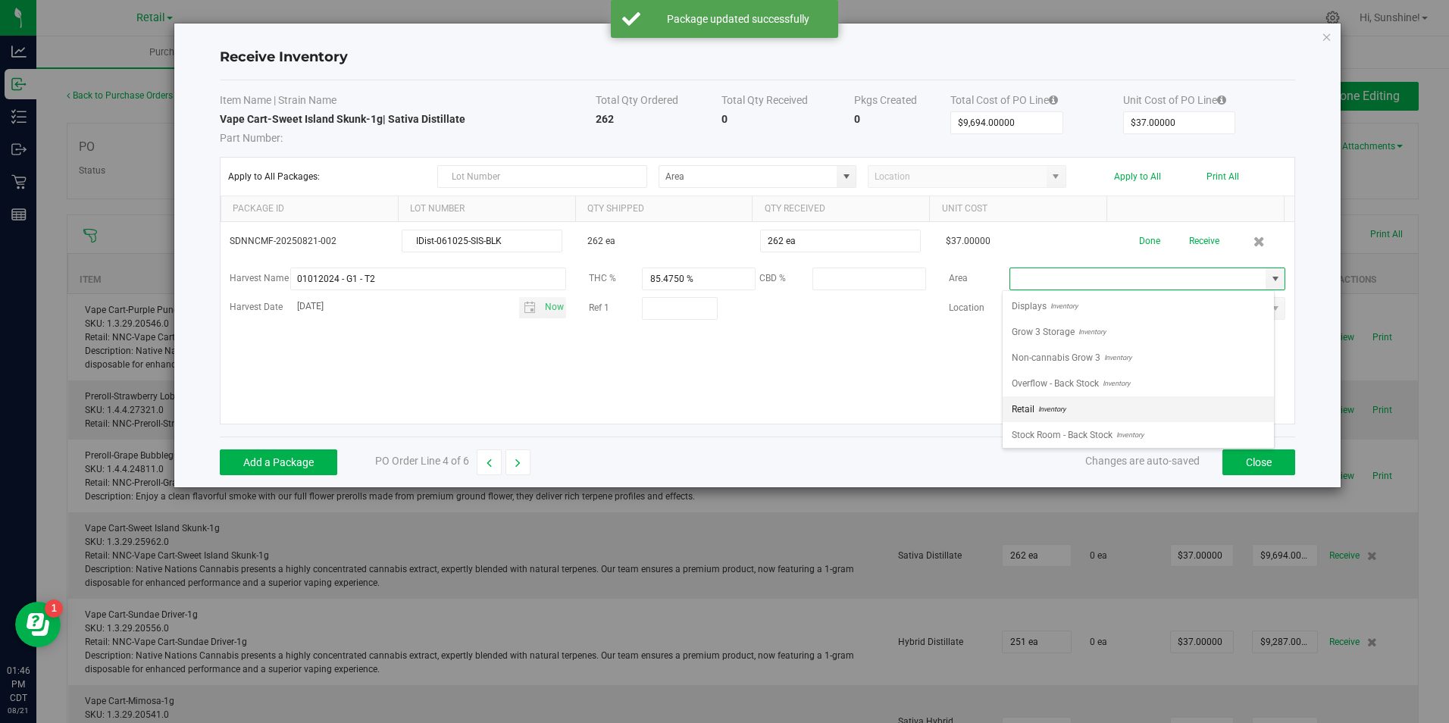
click at [1183, 411] on li "Retail Inventory" at bounding box center [1137, 409] width 271 height 26
type input "Retail"
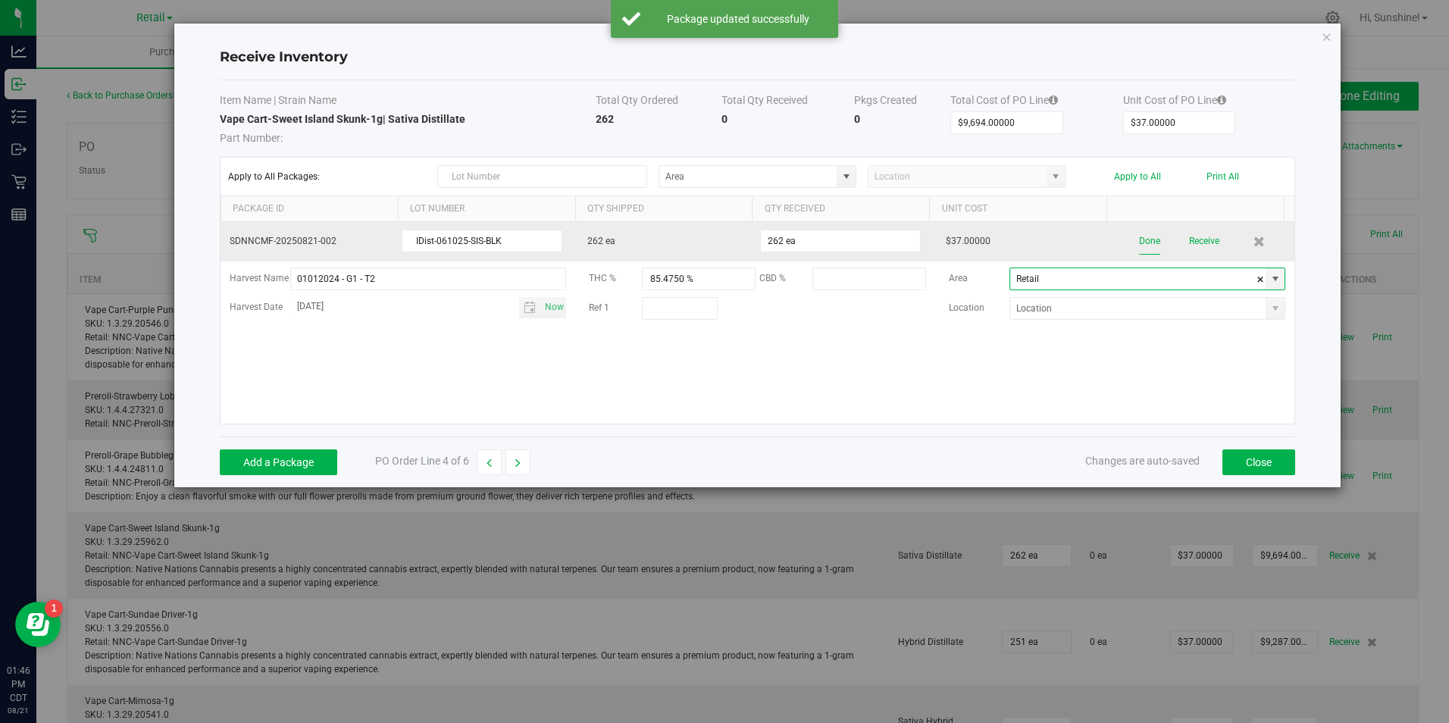
click at [1139, 246] on button "Done" at bounding box center [1149, 241] width 21 height 27
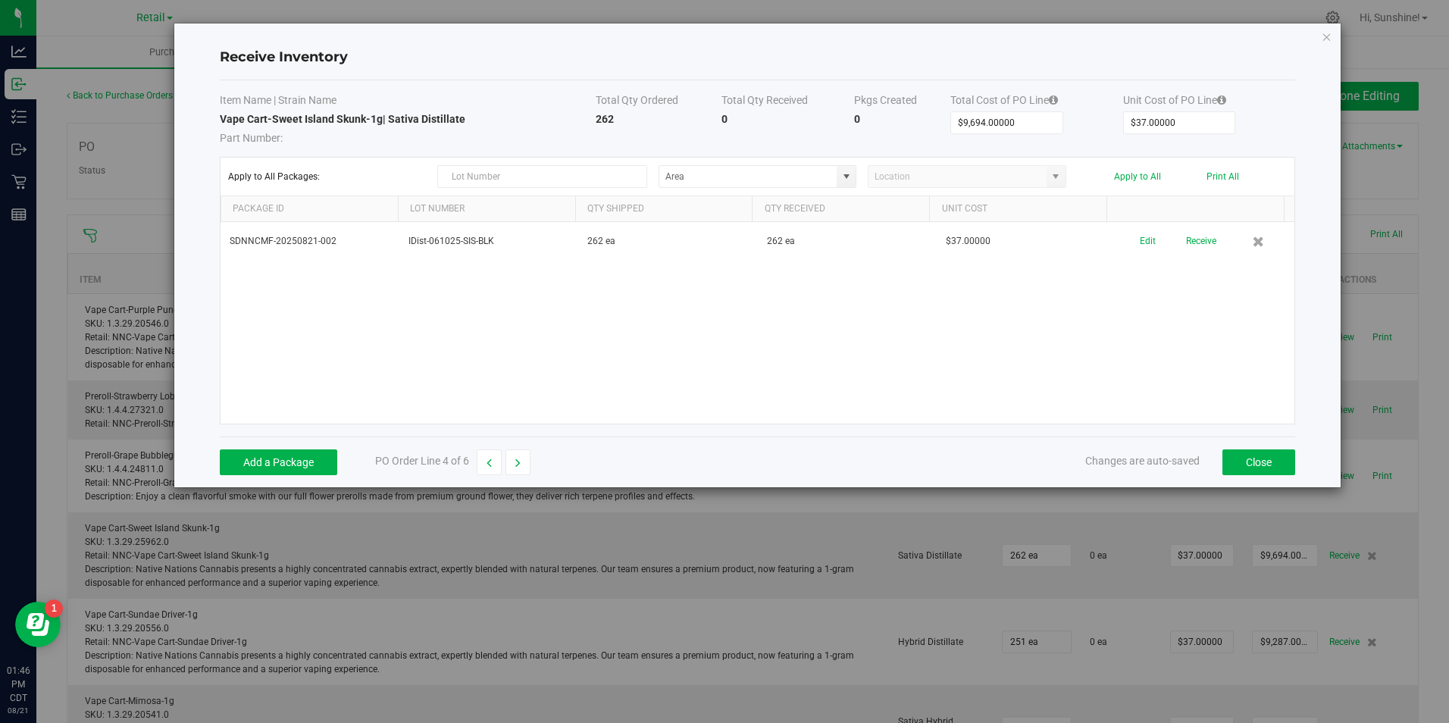
click at [1119, 316] on div "SDNNCMF-20250821-002 IDist-061025-SIS-BLK 262 ea 262 ea $37.00000 Edit Receive" at bounding box center [758, 323] width 1074 height 202
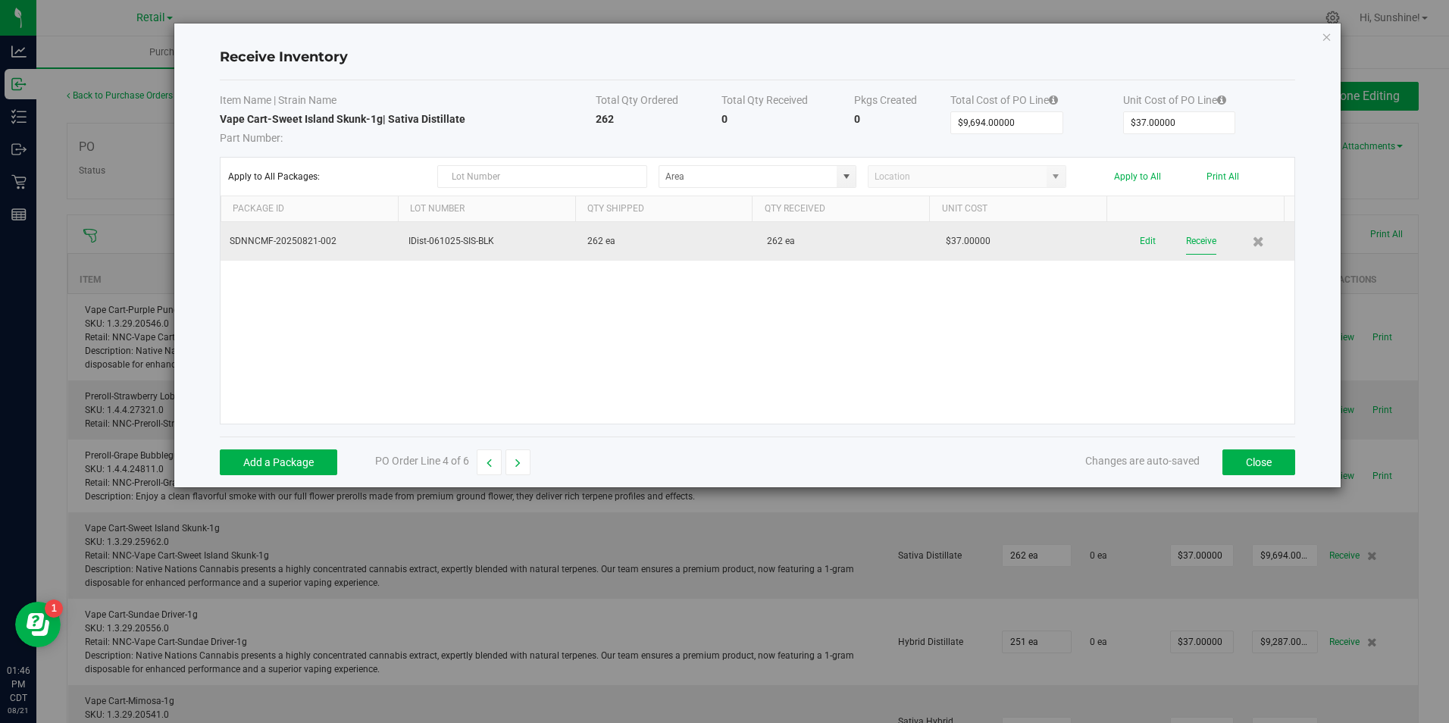
click at [1190, 237] on button "Receive" at bounding box center [1201, 241] width 30 height 27
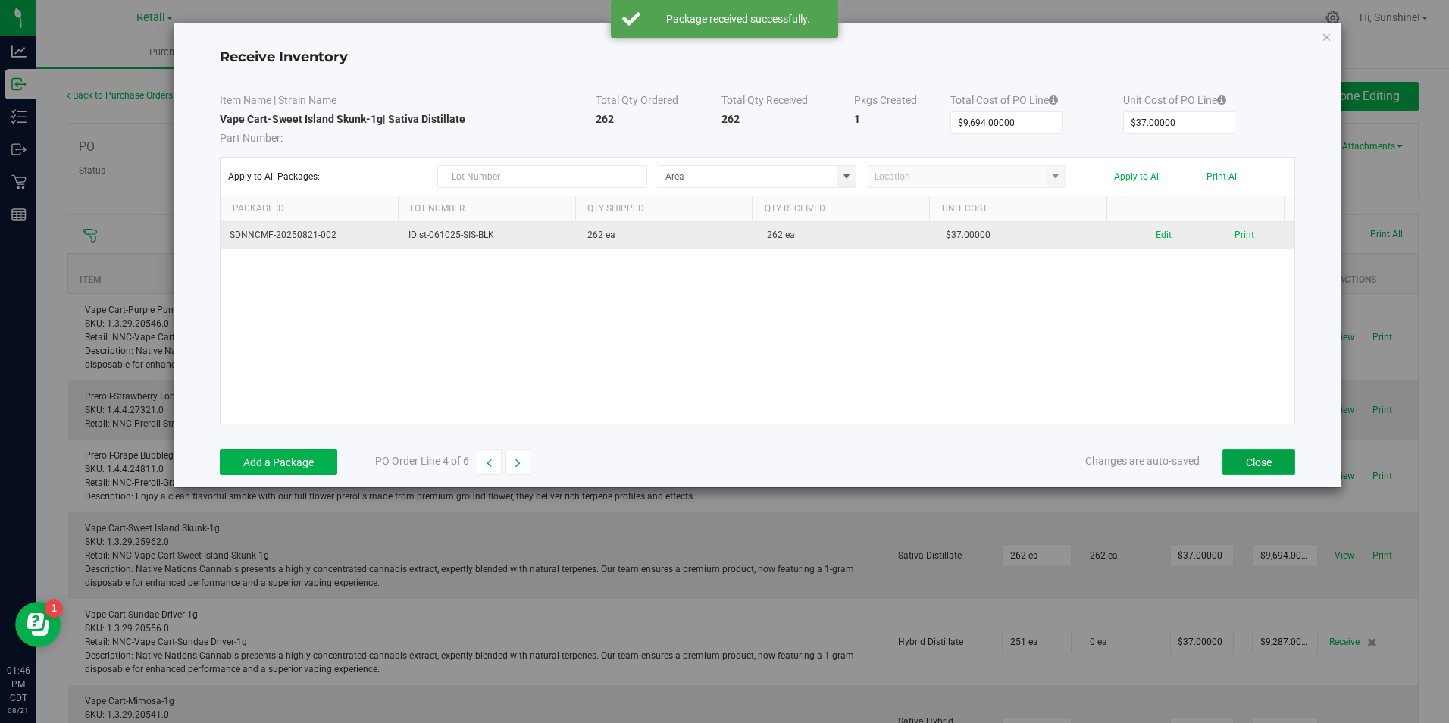
click at [1259, 466] on button "Close" at bounding box center [1258, 462] width 73 height 26
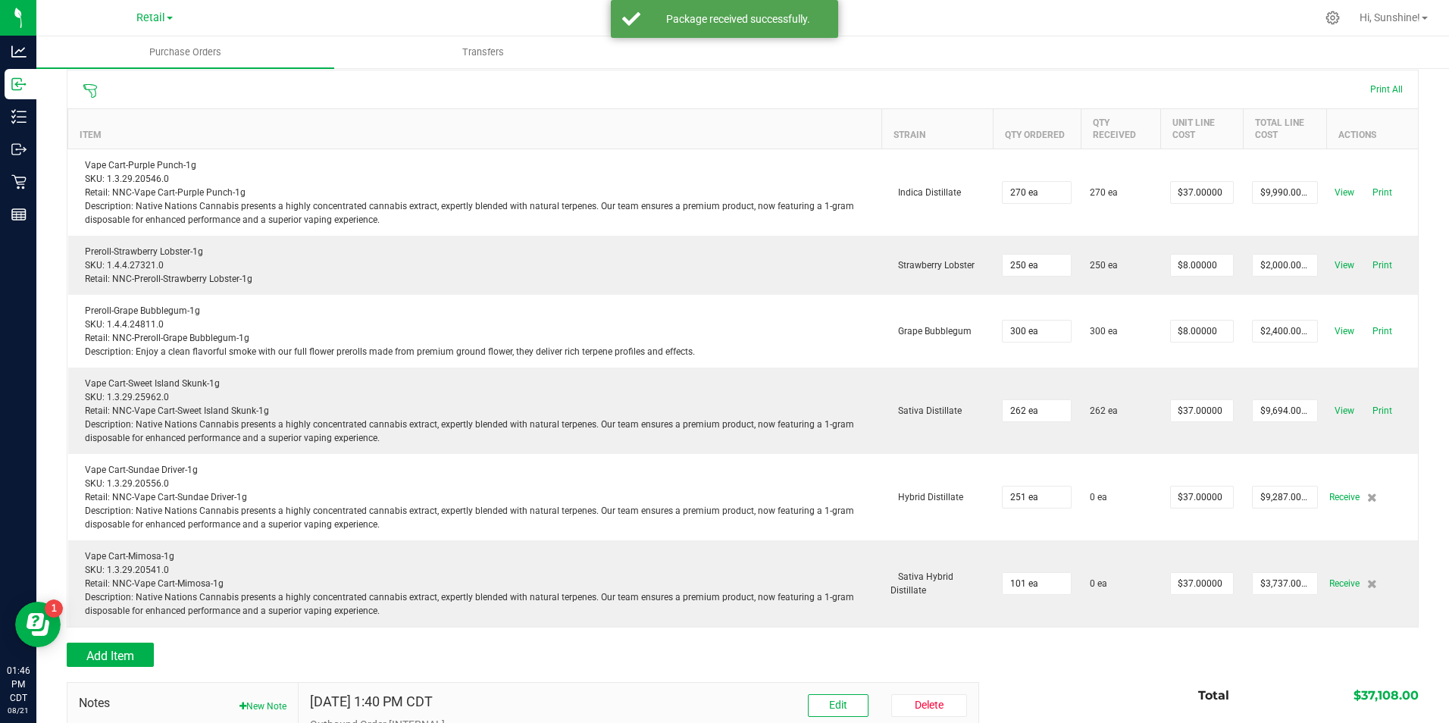
scroll to position [146, 0]
click at [1329, 490] on span "Receive" at bounding box center [1344, 495] width 30 height 18
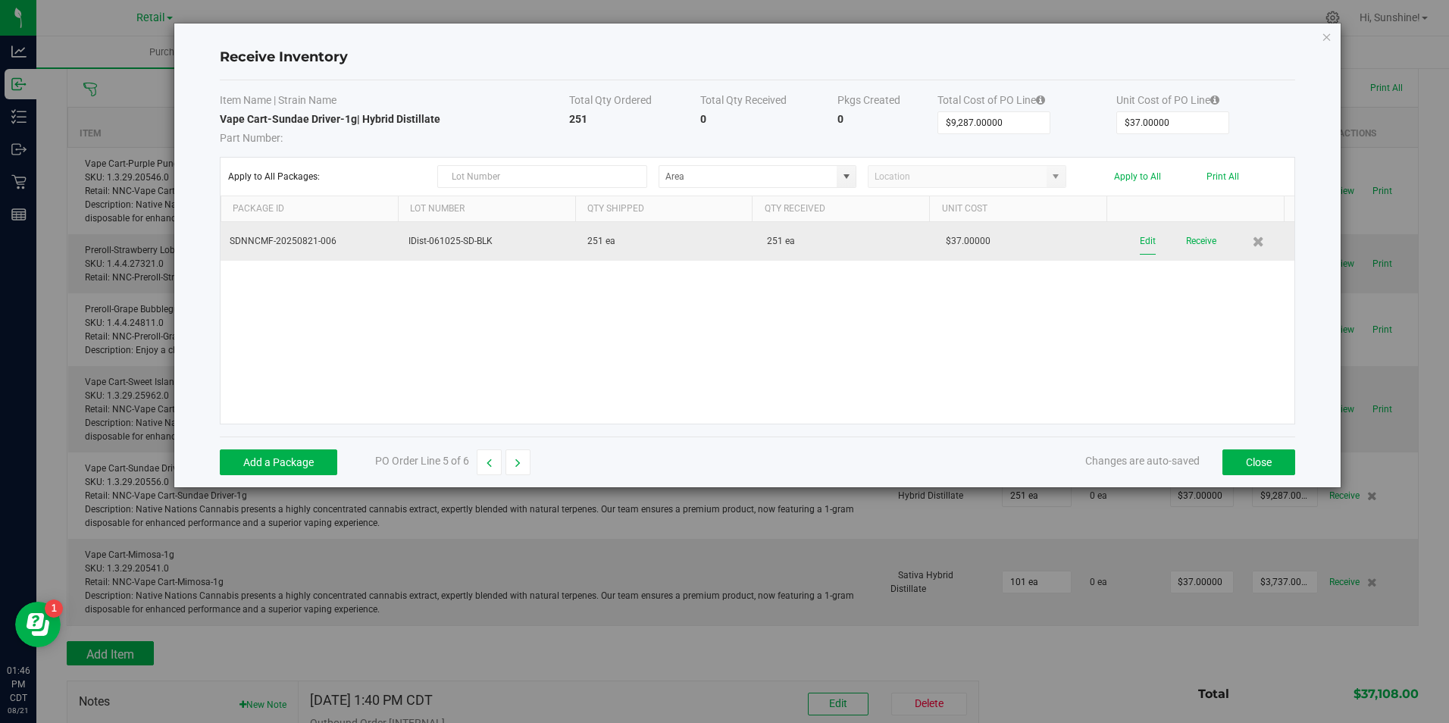
click at [1140, 240] on button "Edit" at bounding box center [1148, 241] width 16 height 27
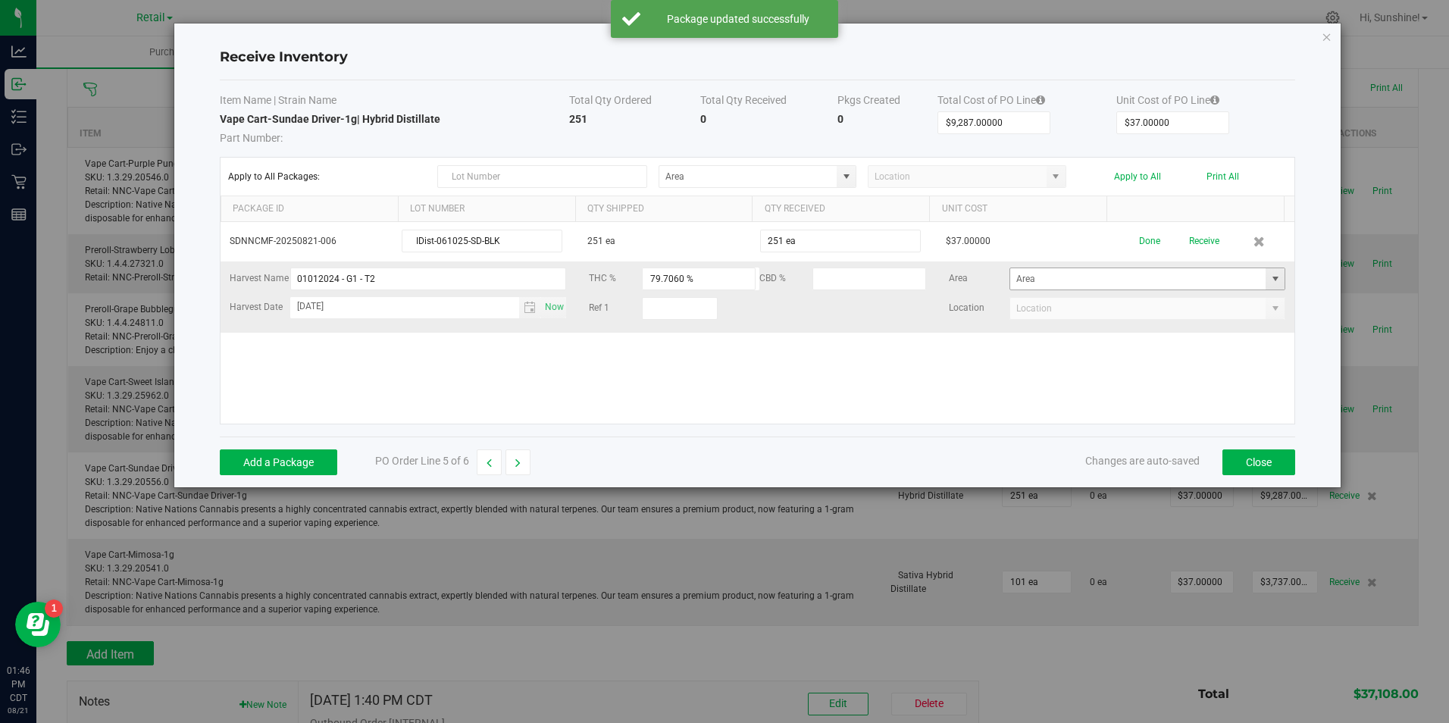
click at [1269, 278] on span at bounding box center [1275, 279] width 12 height 12
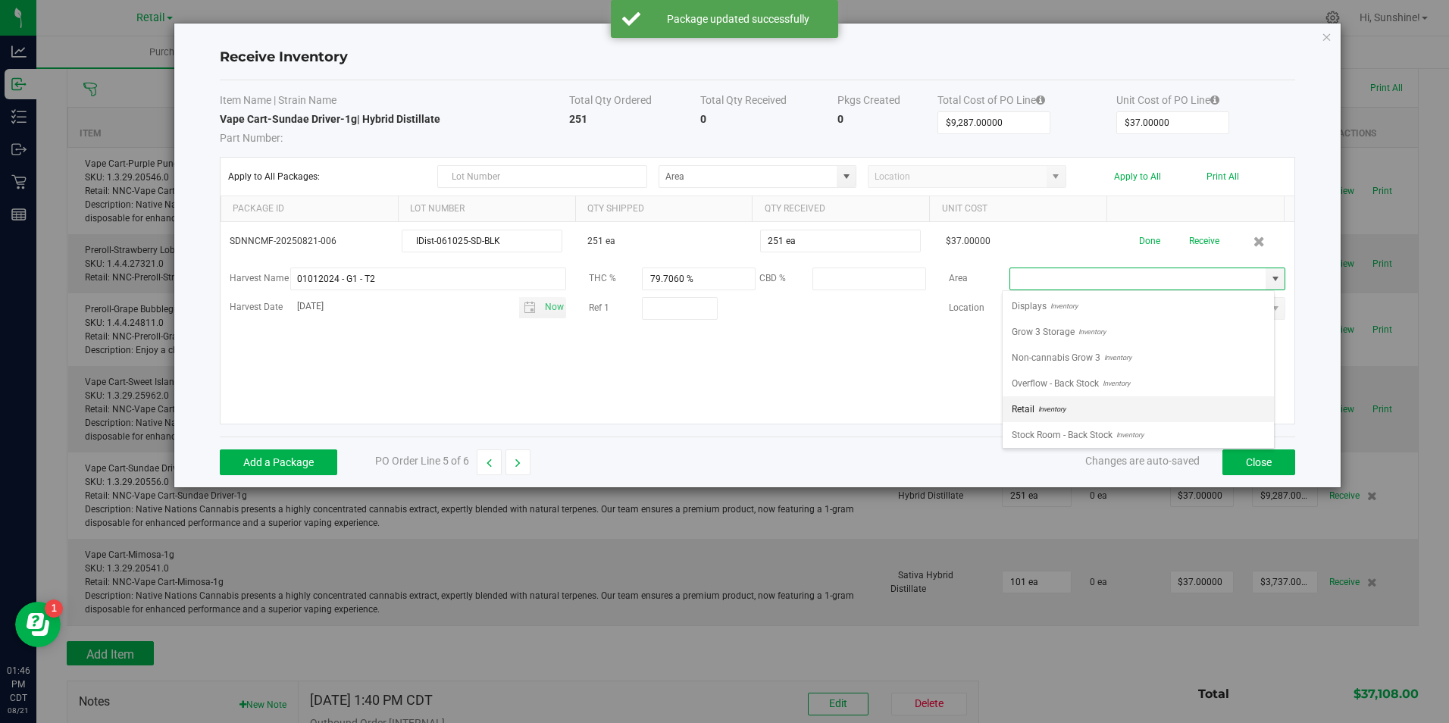
click at [1187, 408] on li "Retail Inventory" at bounding box center [1137, 409] width 271 height 26
type input "Retail"
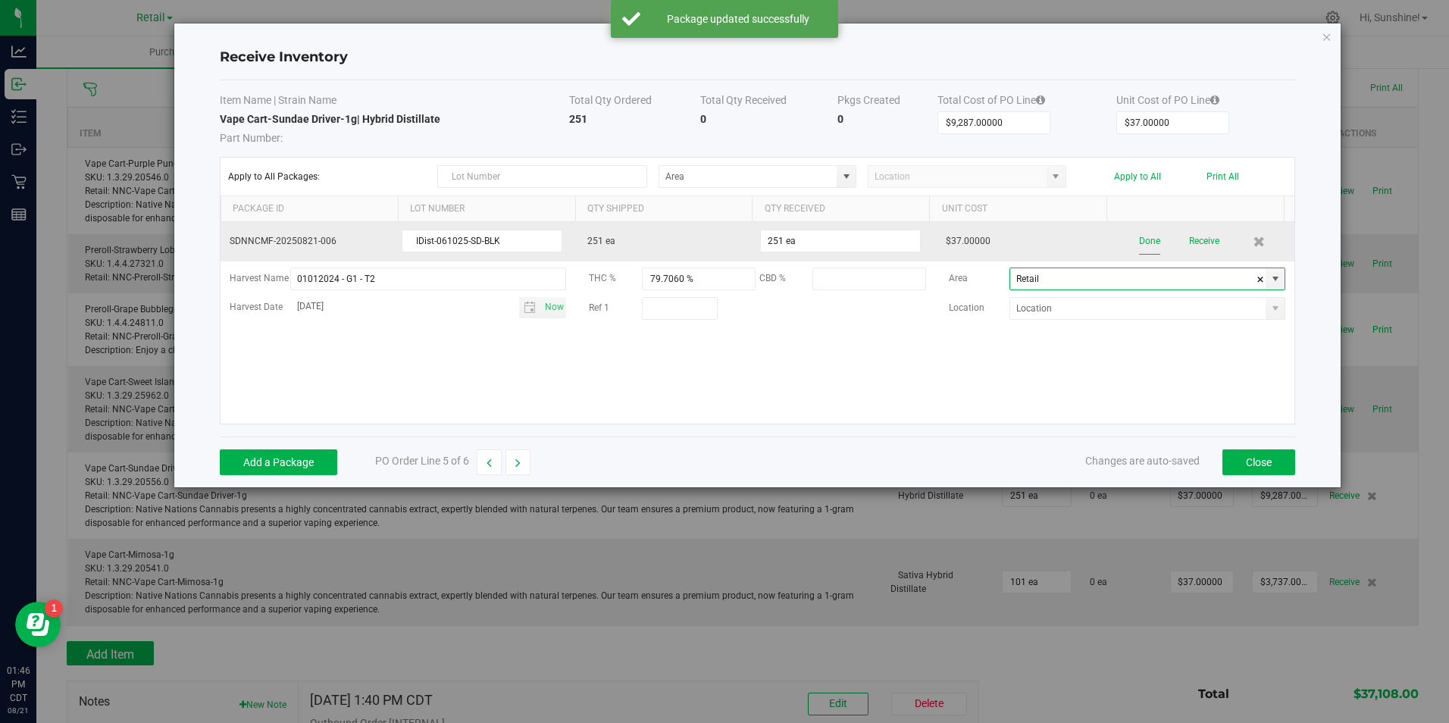
click at [1139, 239] on button "Done" at bounding box center [1149, 241] width 21 height 27
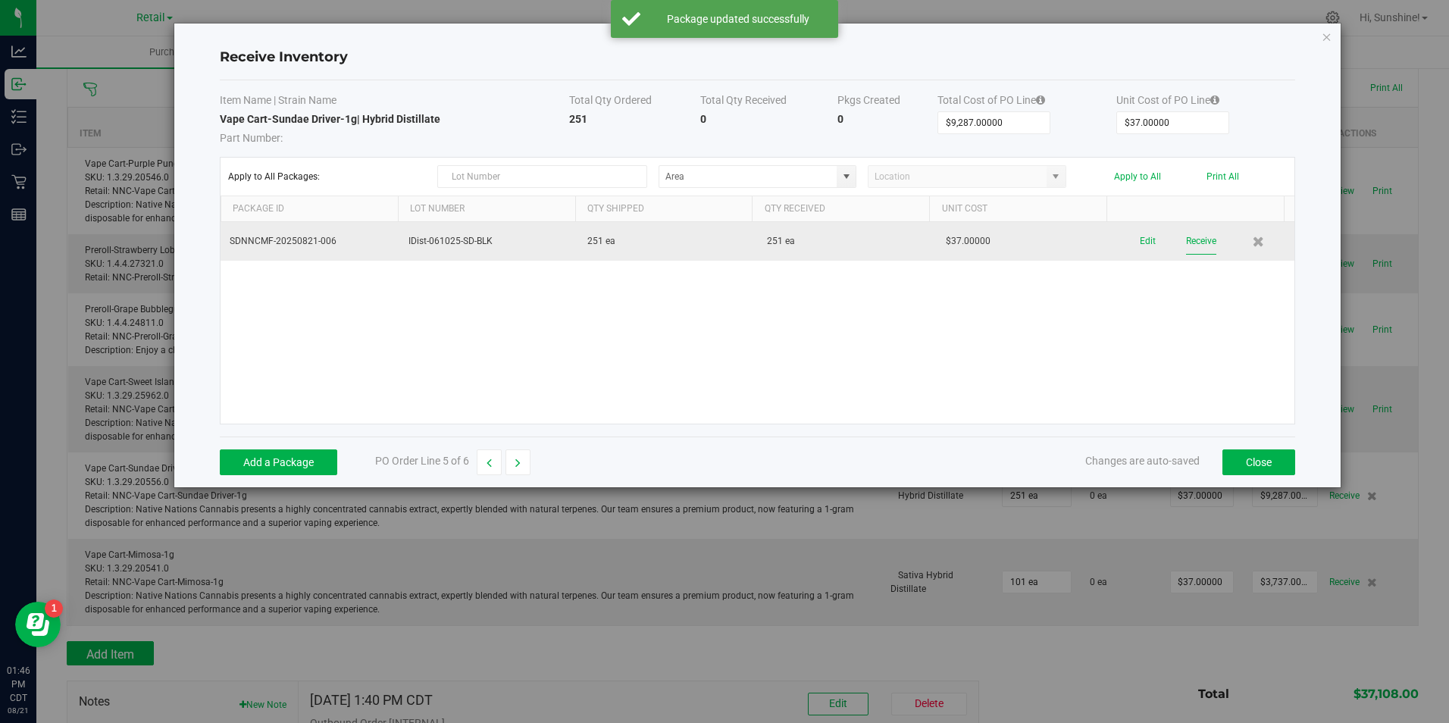
click at [1203, 245] on button "Receive" at bounding box center [1201, 241] width 30 height 27
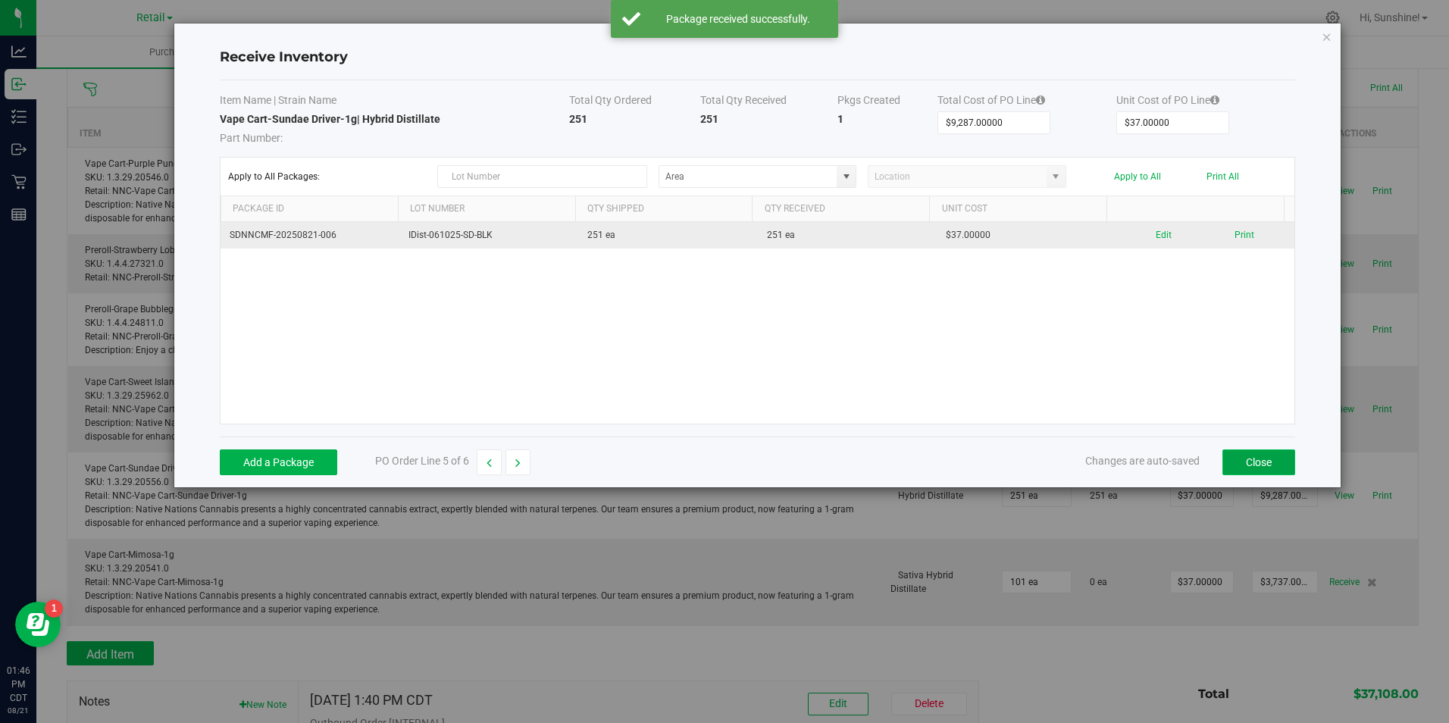
click at [1254, 460] on button "Close" at bounding box center [1258, 462] width 73 height 26
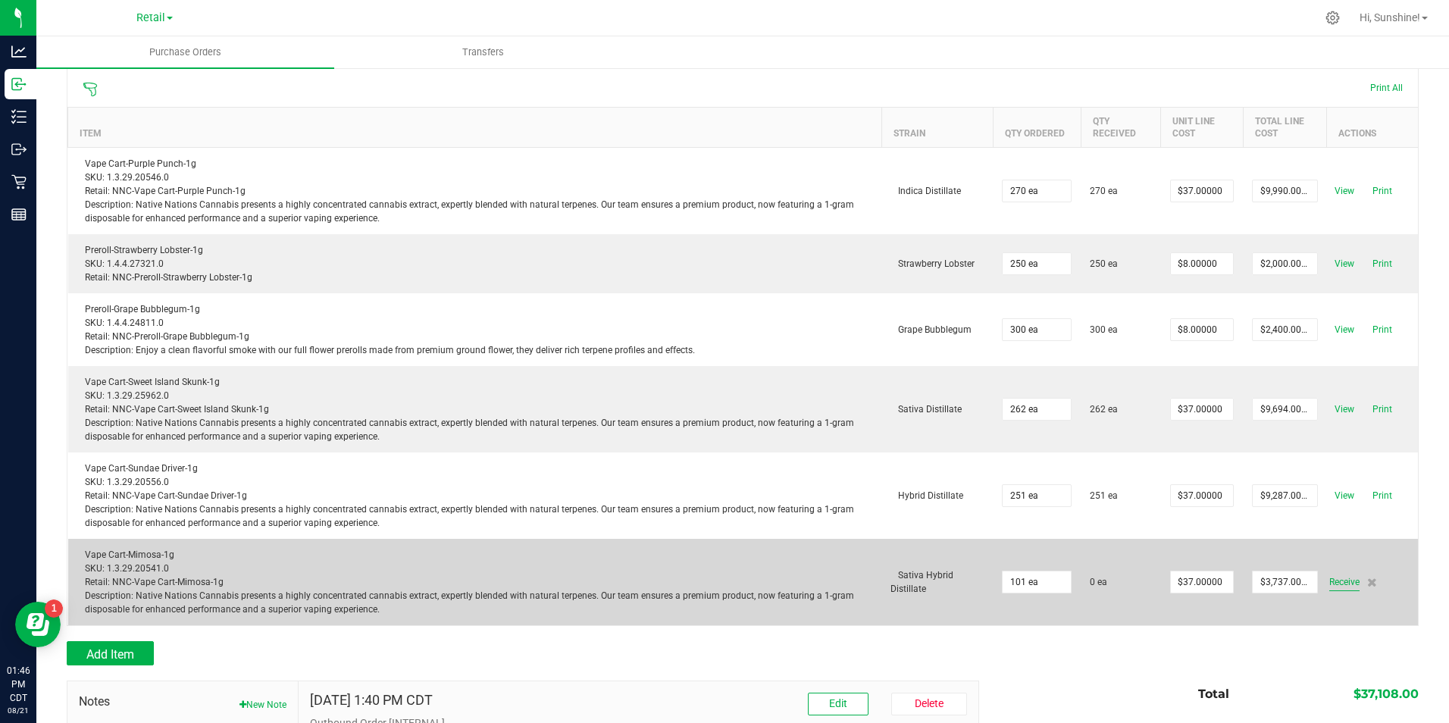
click at [1329, 586] on span "Receive" at bounding box center [1344, 582] width 30 height 18
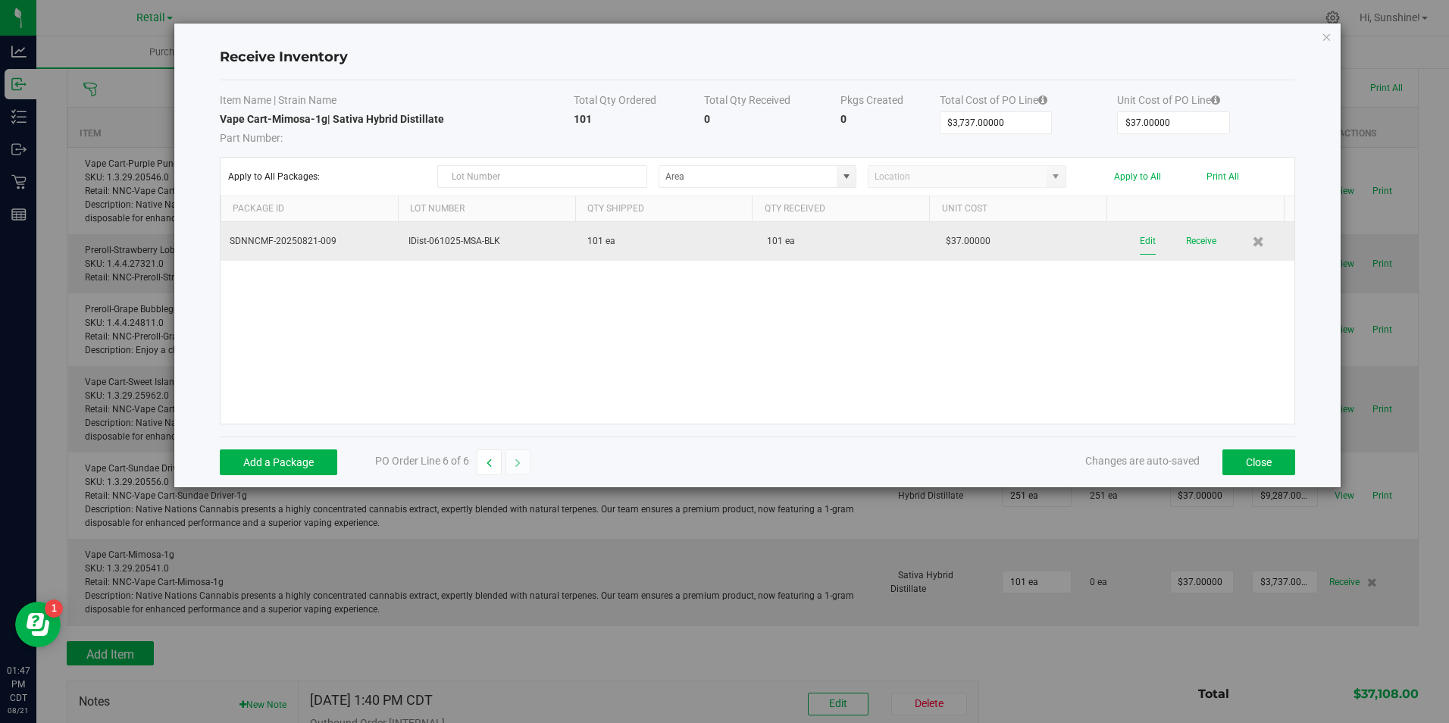
click at [1140, 237] on button "Edit" at bounding box center [1148, 241] width 16 height 27
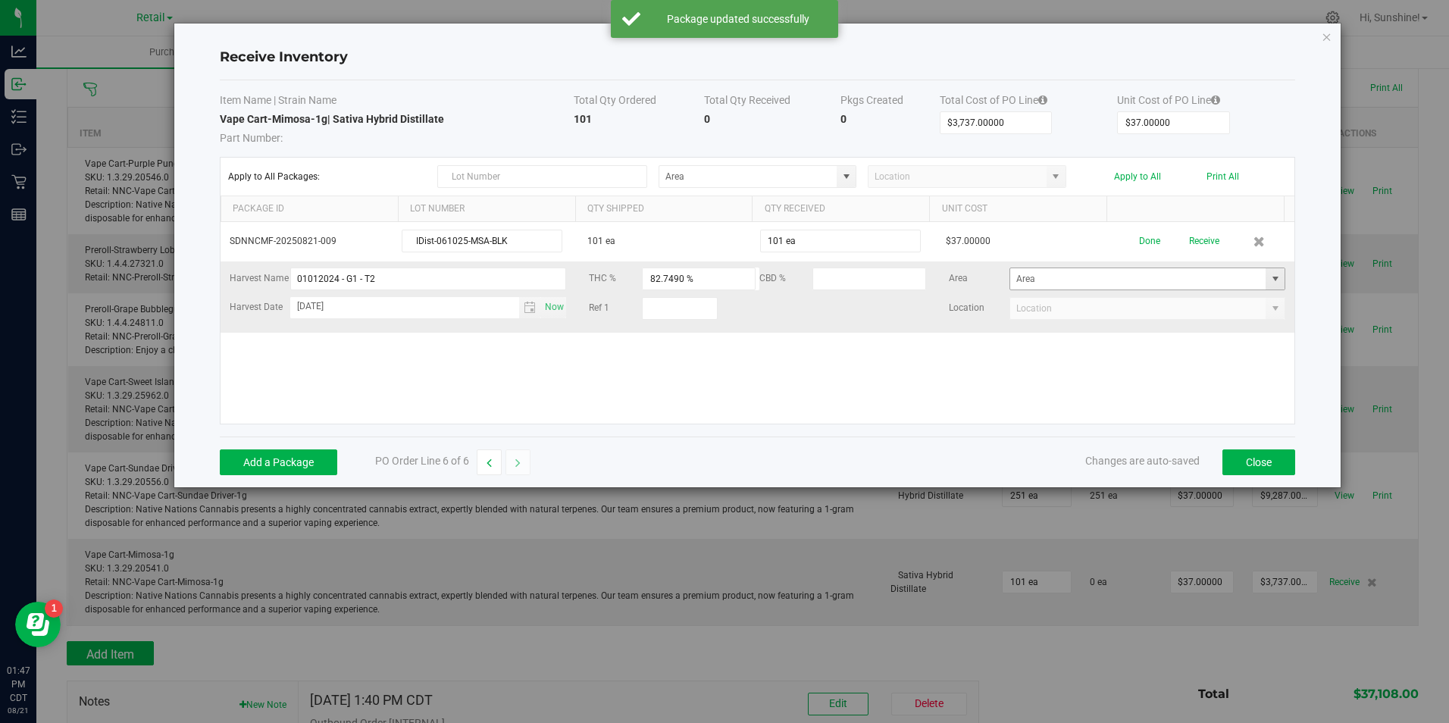
click at [1269, 276] on span at bounding box center [1275, 279] width 12 height 12
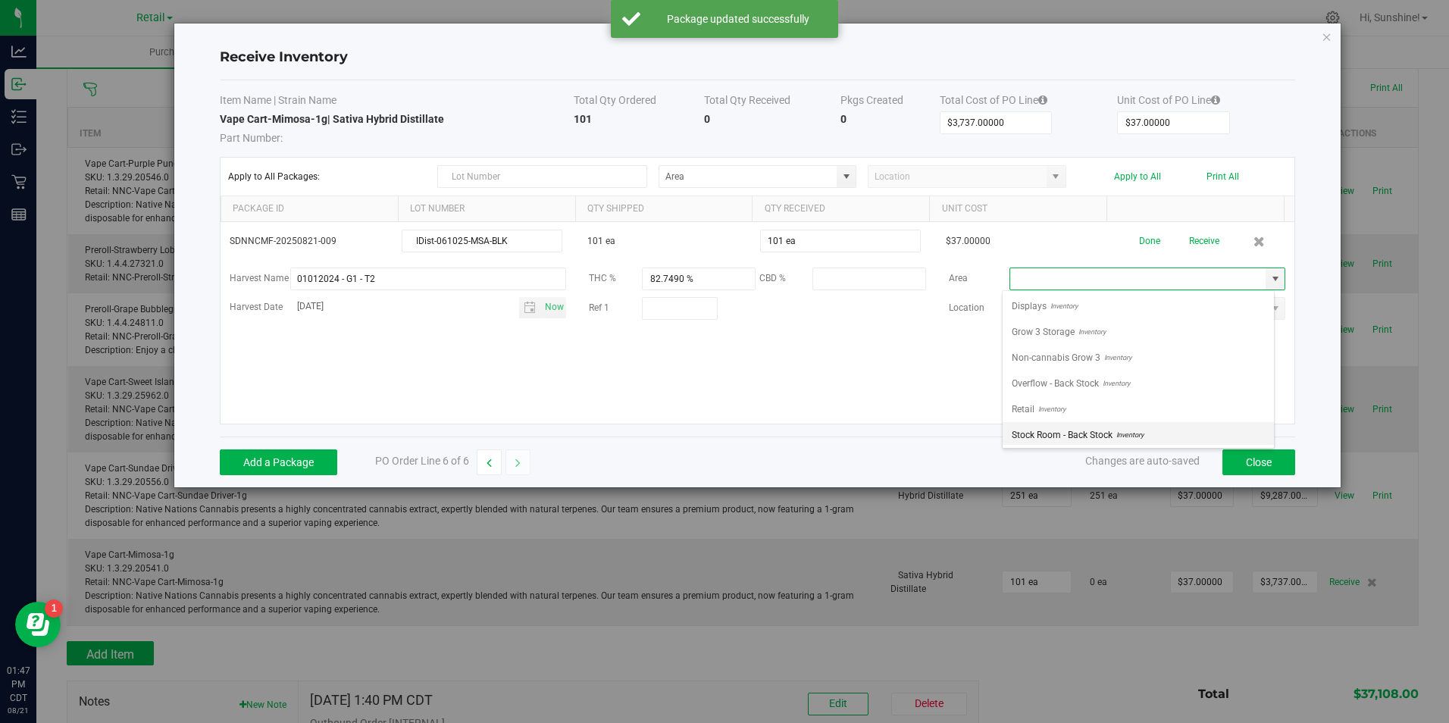
click at [1171, 436] on li "Stock Room - Back Stock Inventory" at bounding box center [1137, 435] width 271 height 26
type input "Stock Room - Back Stock"
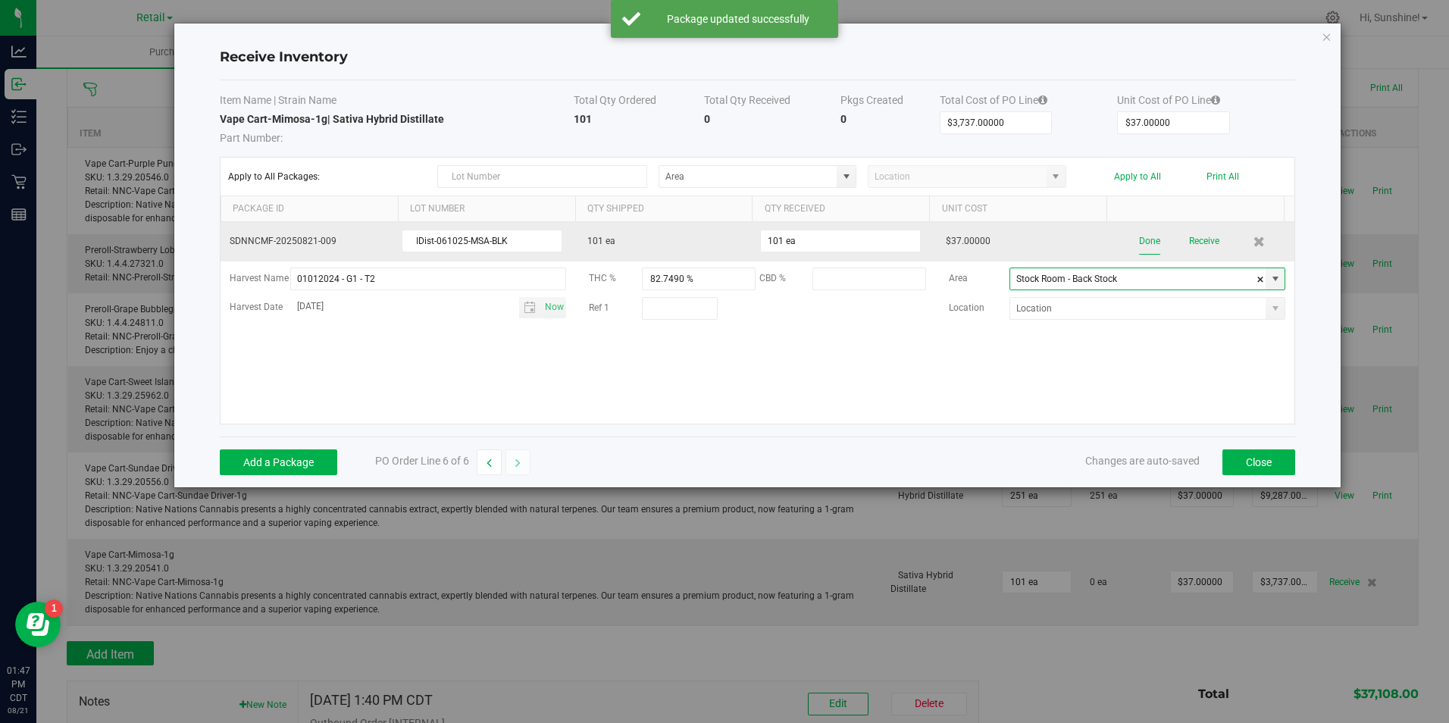
click at [1139, 240] on button "Done" at bounding box center [1149, 241] width 21 height 27
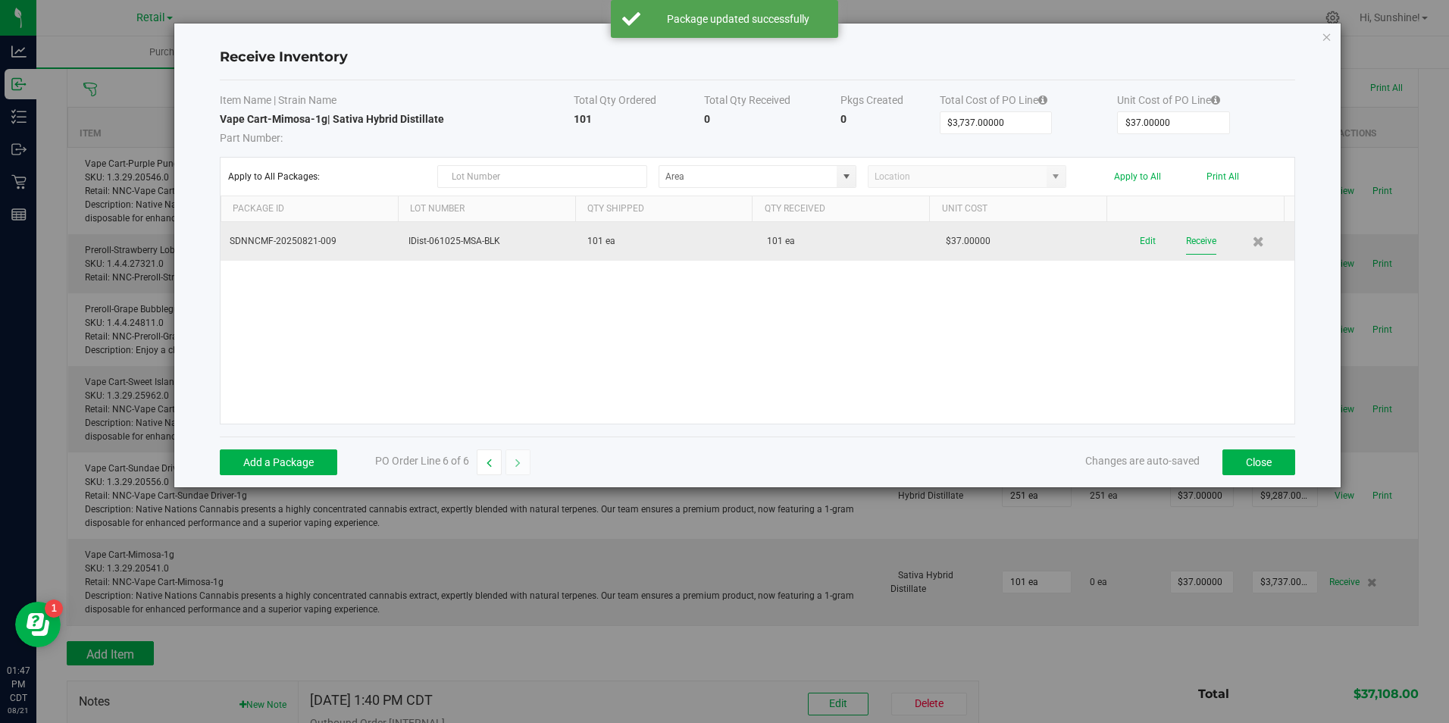
click at [1191, 244] on button "Receive" at bounding box center [1201, 241] width 30 height 27
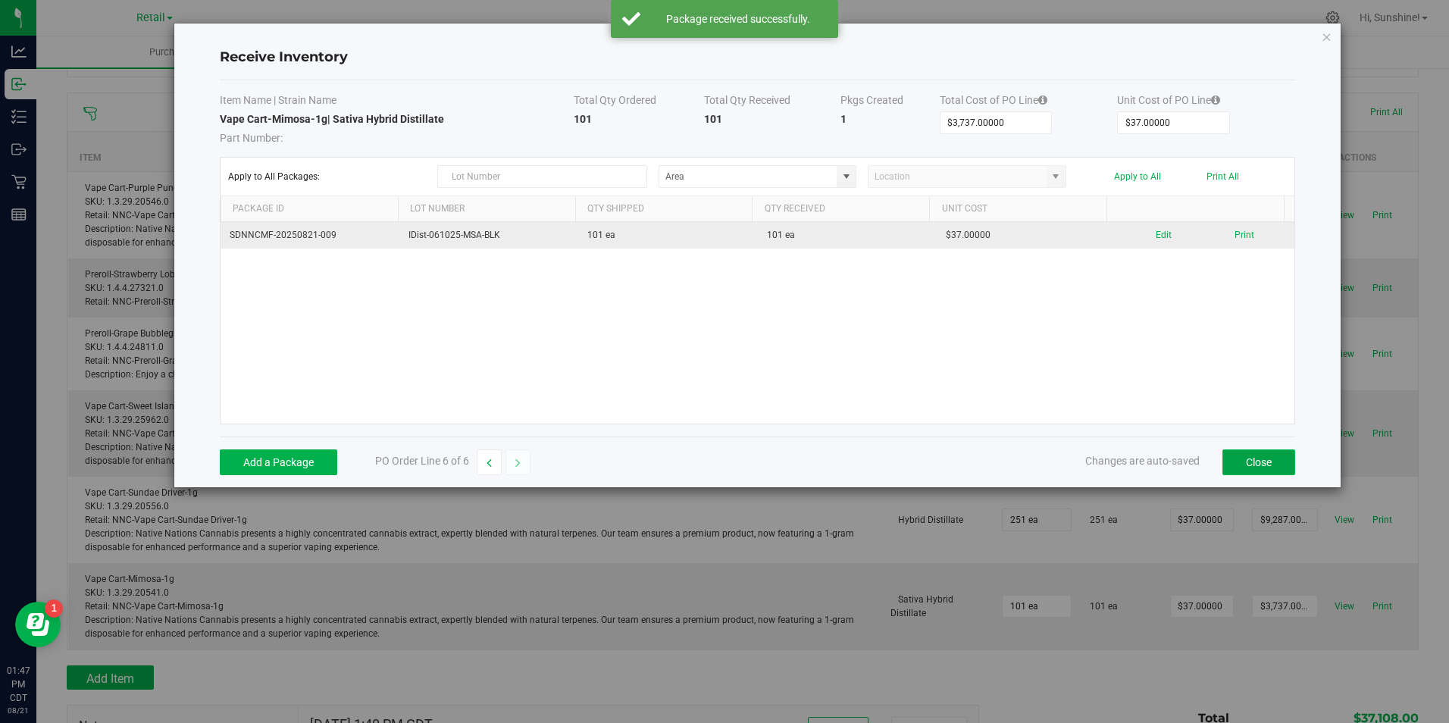
click at [1266, 466] on button "Close" at bounding box center [1258, 462] width 73 height 26
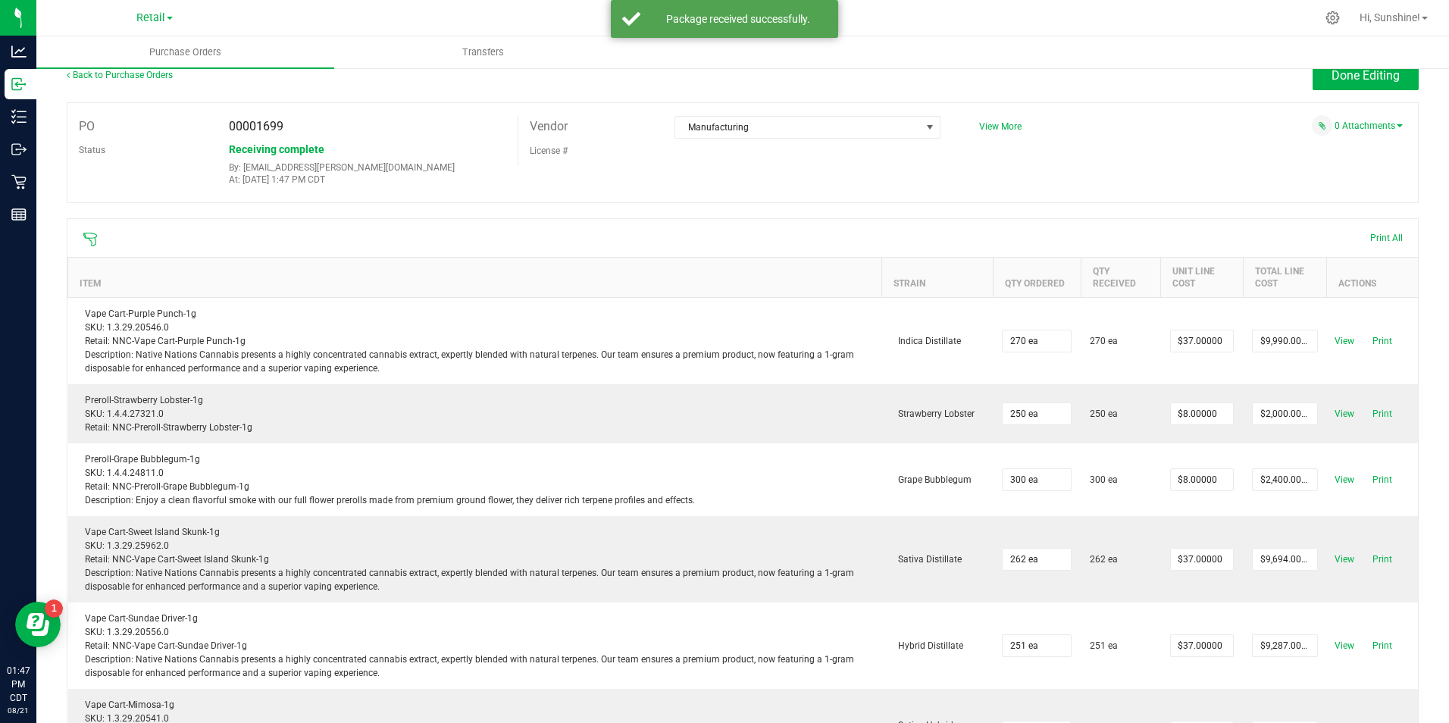
scroll to position [0, 0]
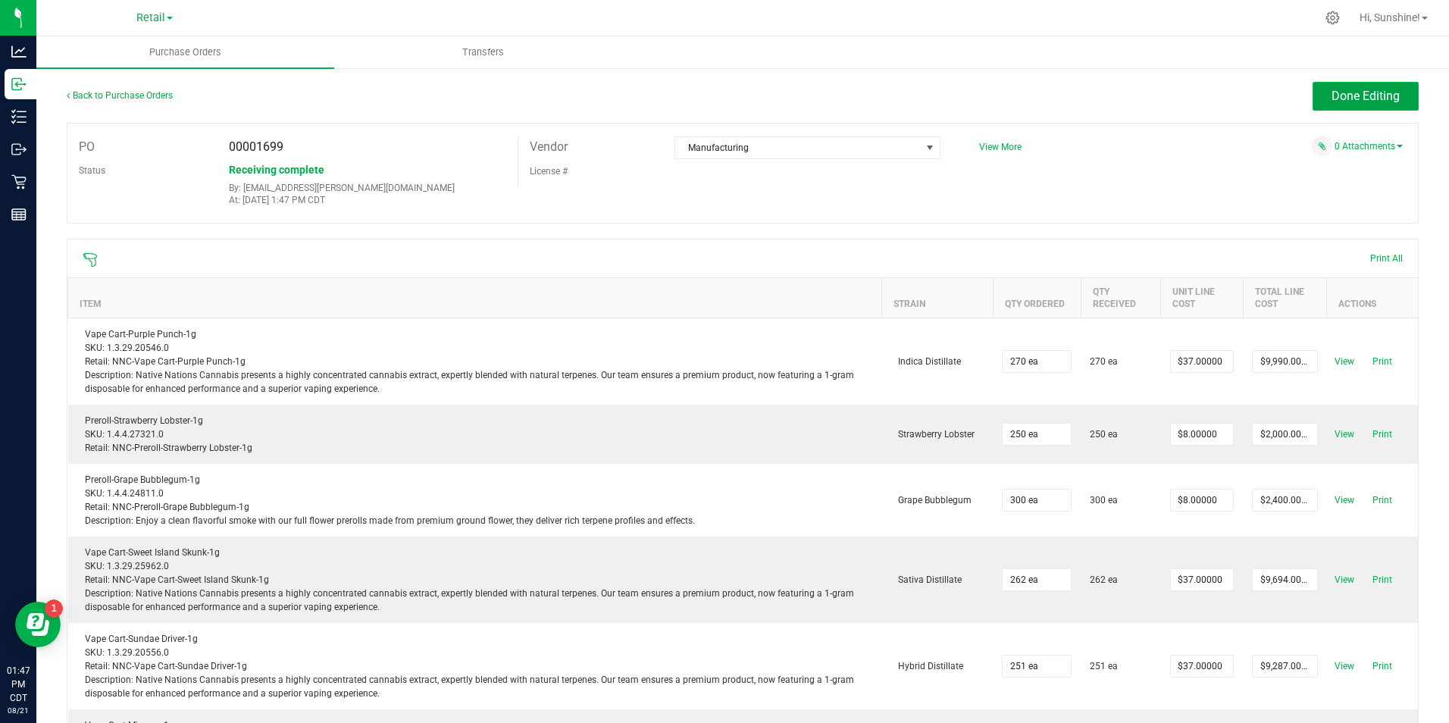
click at [1356, 95] on span "Done Editing" at bounding box center [1365, 96] width 68 height 14
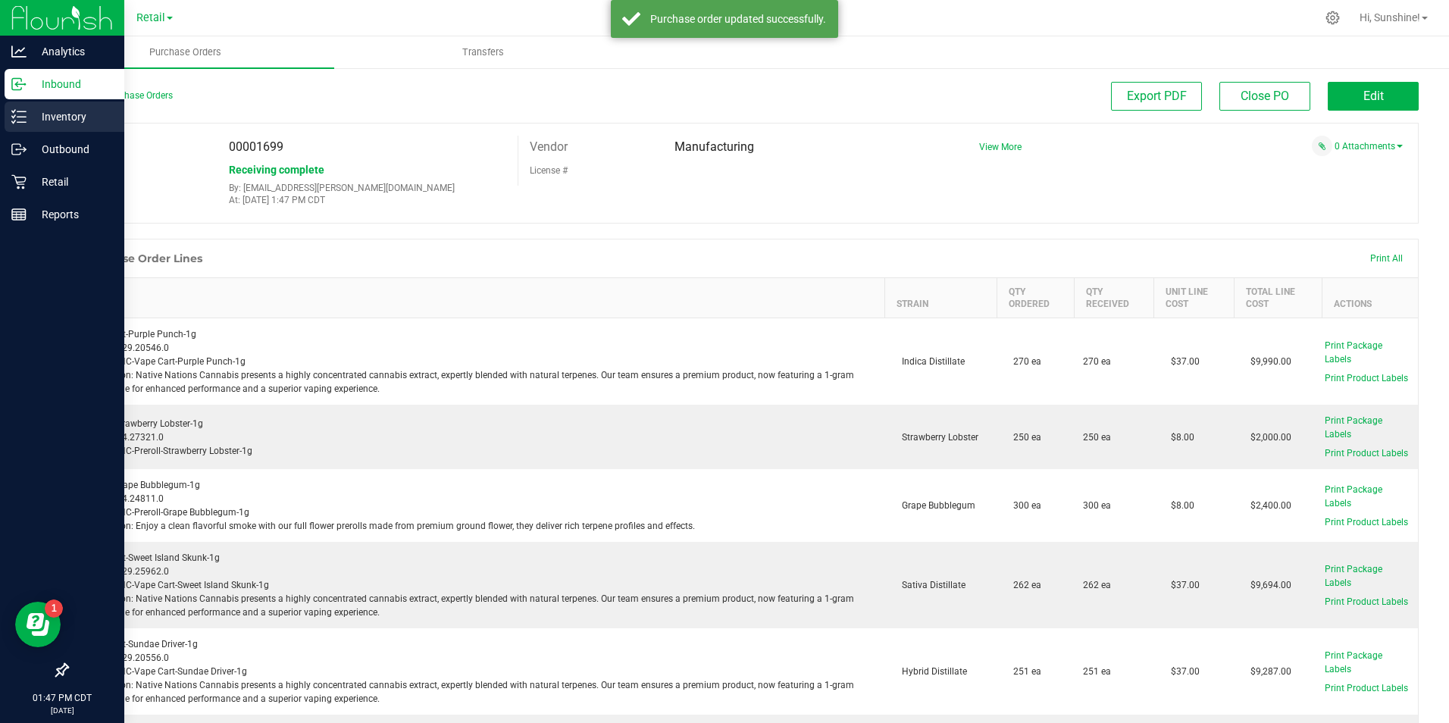
click at [14, 116] on icon at bounding box center [18, 116] width 15 height 15
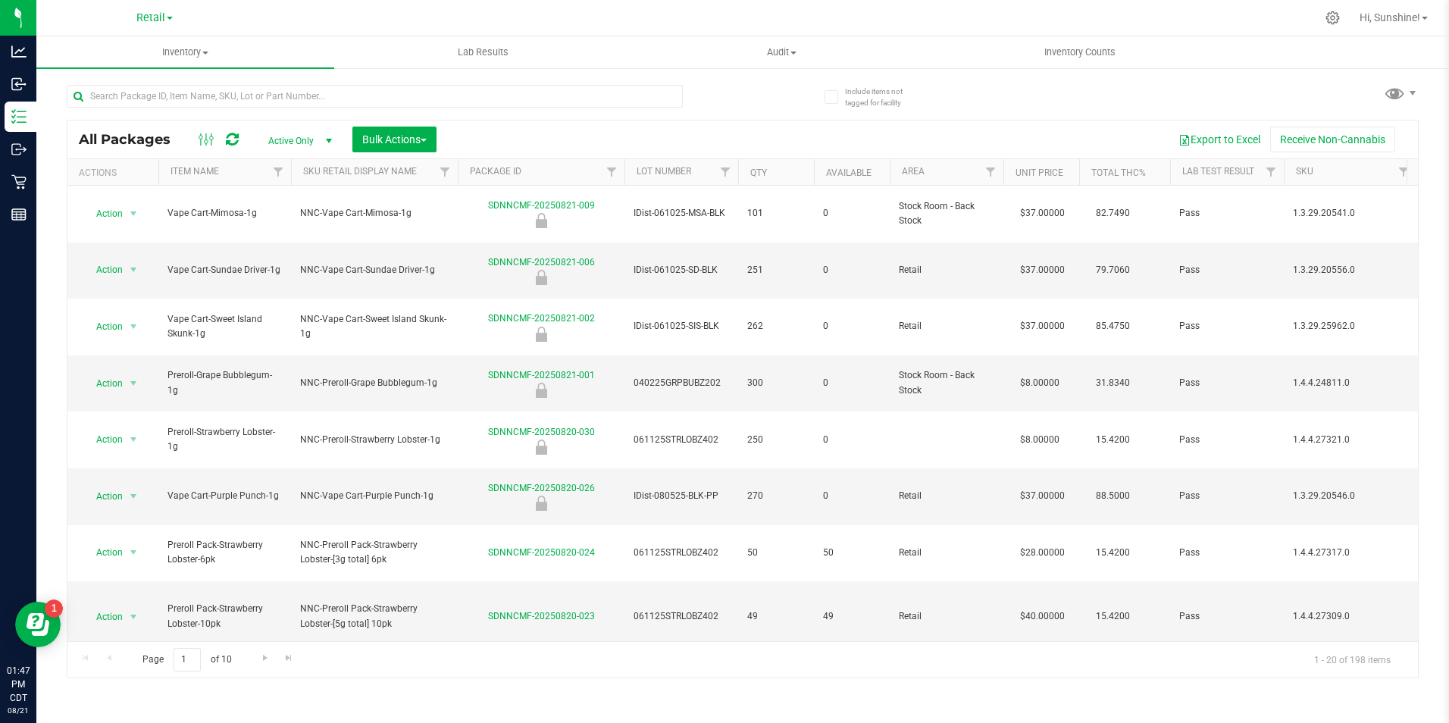
click at [539, 134] on div "Export to Excel Receive Non-Cannabis" at bounding box center [927, 140] width 959 height 26
click at [111, 259] on span "Action" at bounding box center [103, 269] width 41 height 21
click at [143, 440] on li "Unlock package" at bounding box center [131, 451] width 97 height 23
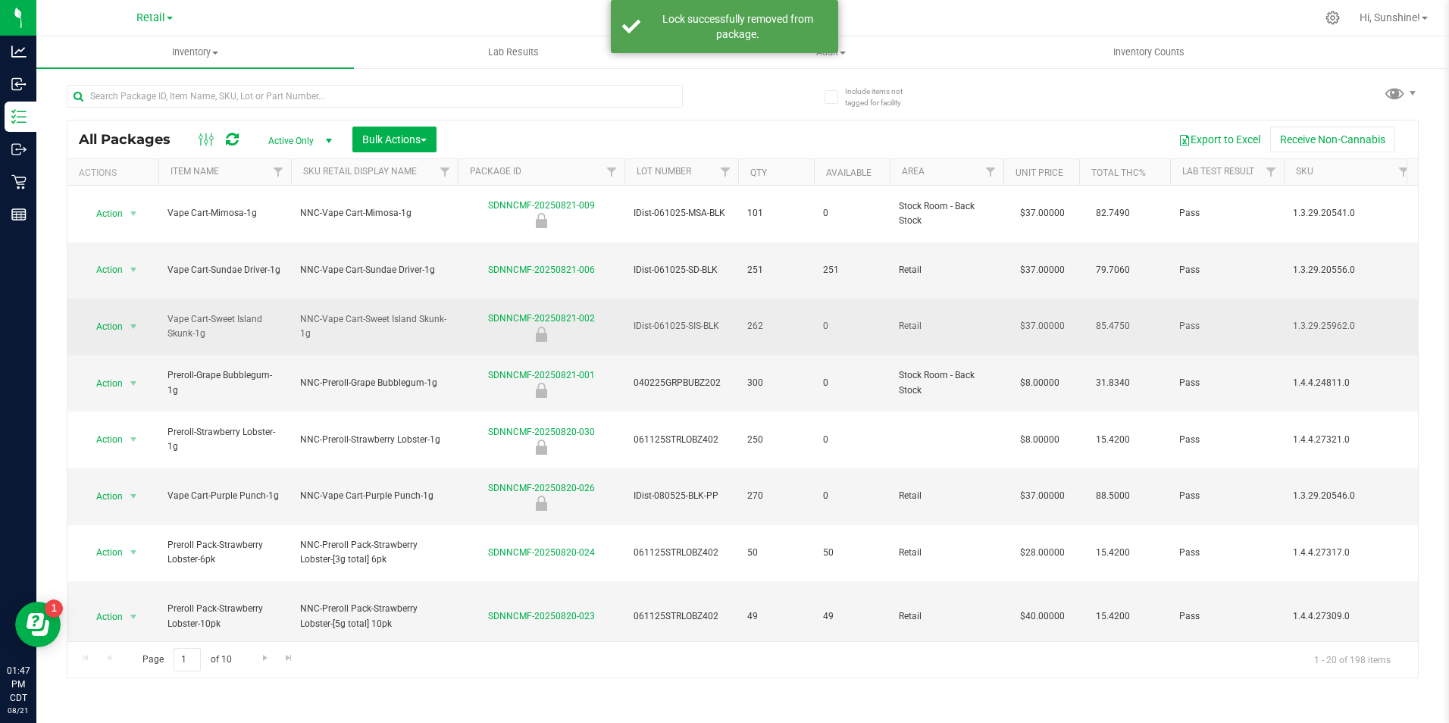
click at [114, 316] on span "Action" at bounding box center [103, 326] width 41 height 21
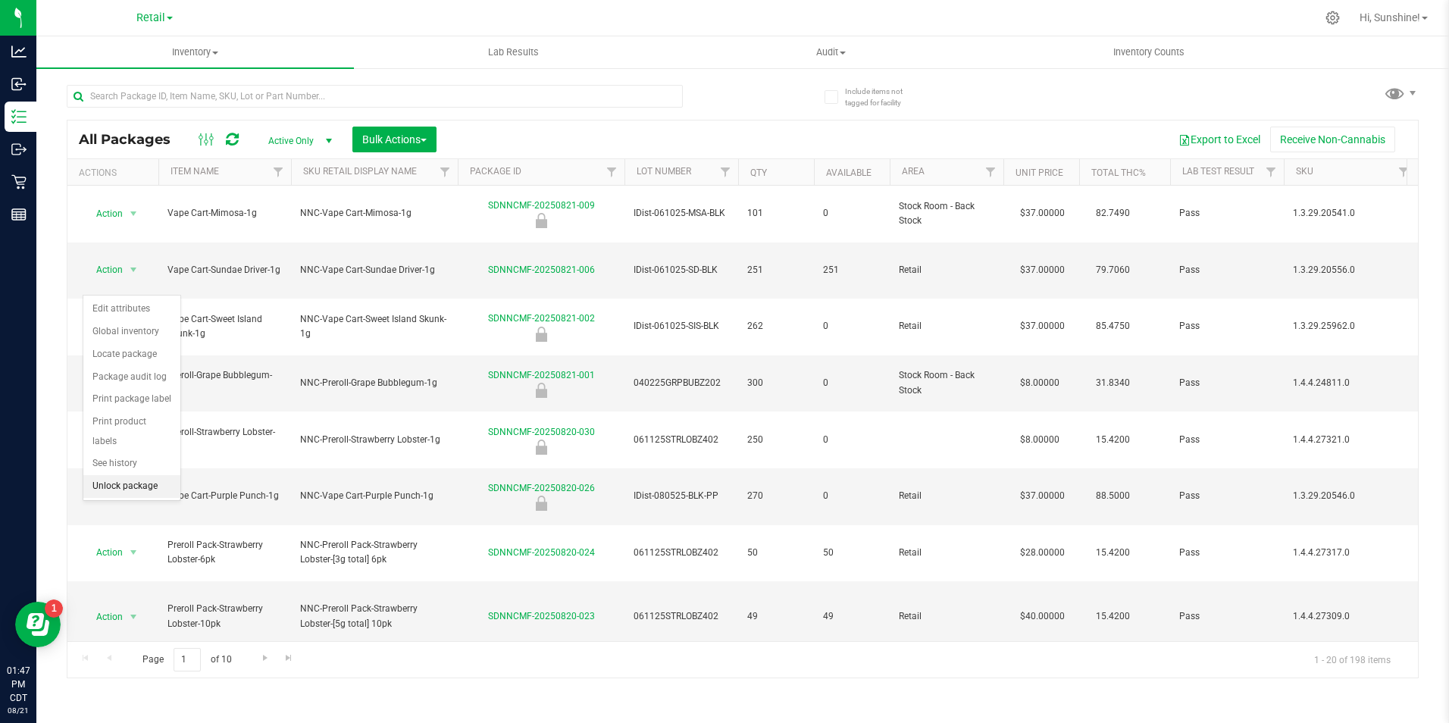
click at [141, 475] on li "Unlock package" at bounding box center [131, 486] width 97 height 23
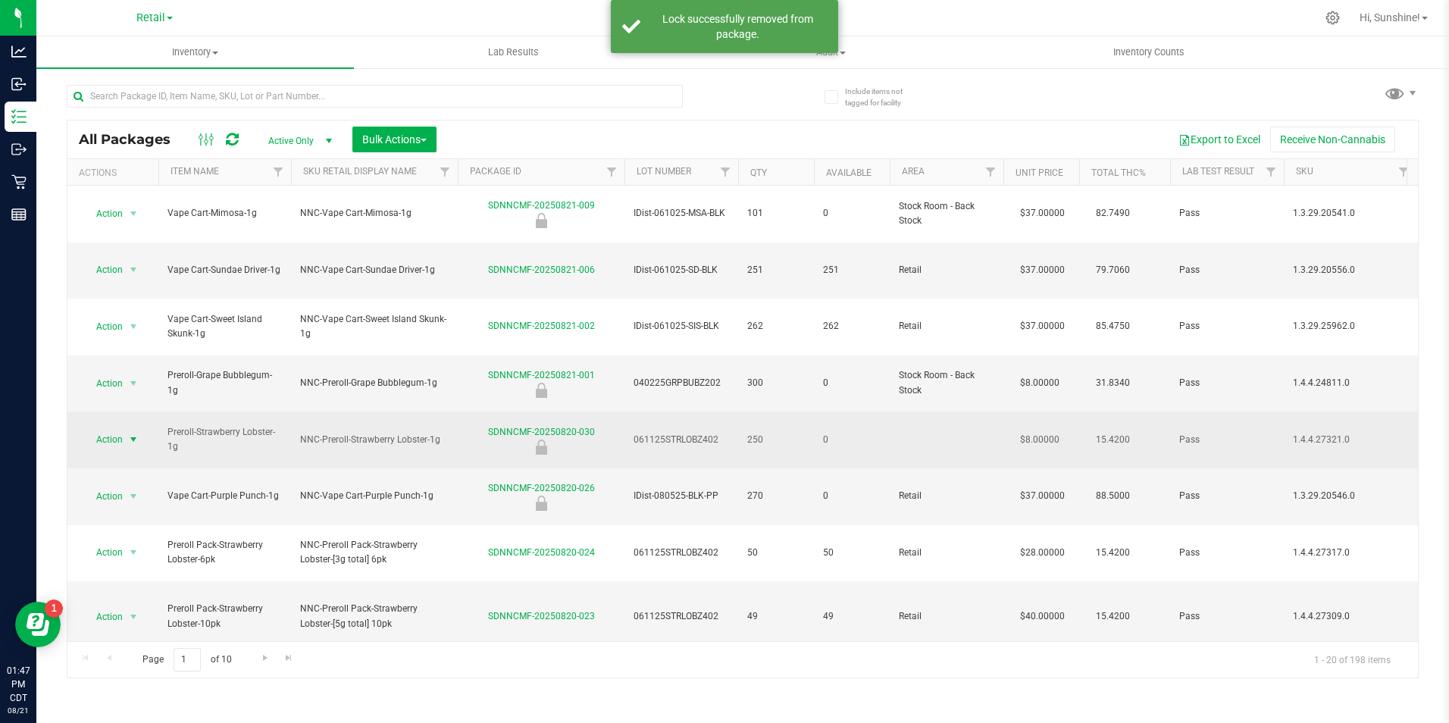
click at [130, 433] on span "select" at bounding box center [133, 439] width 12 height 12
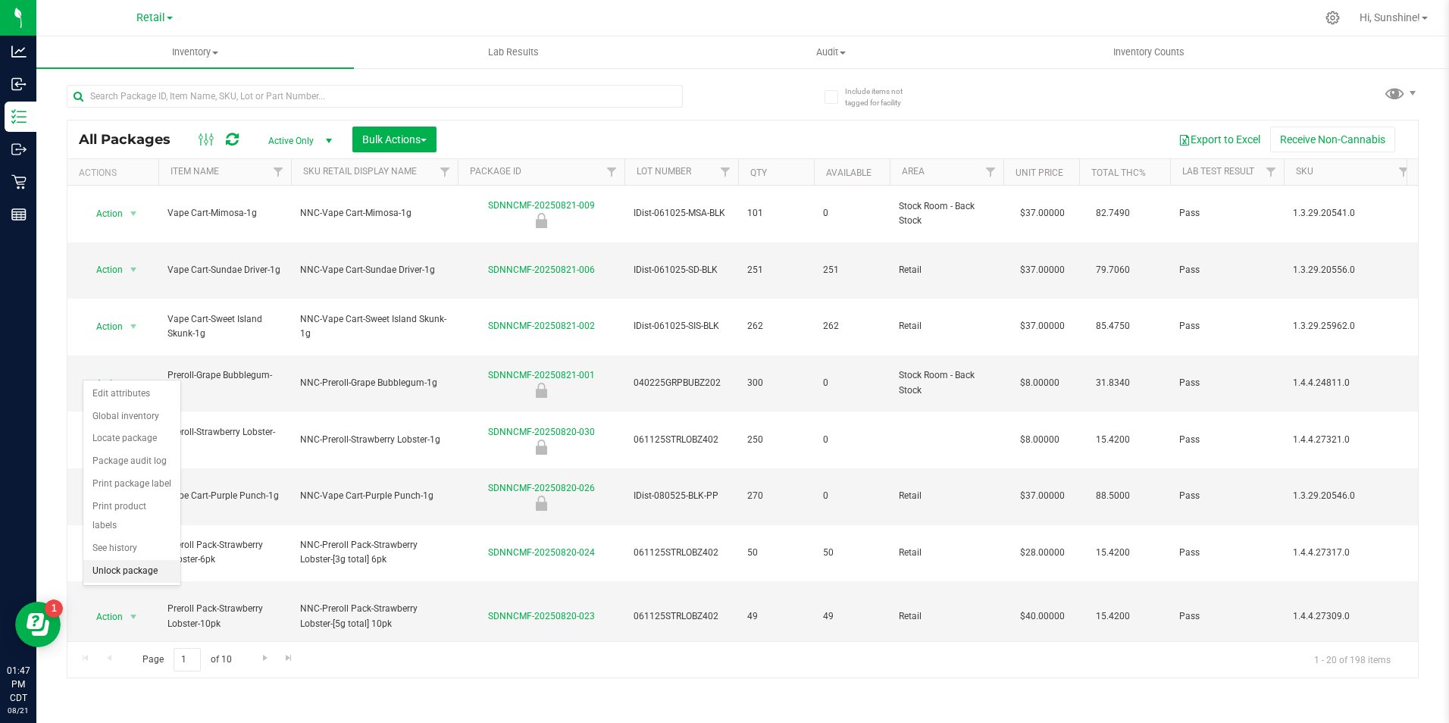
click at [146, 560] on li "Unlock package" at bounding box center [131, 571] width 97 height 23
click at [113, 486] on span "Action" at bounding box center [103, 496] width 41 height 21
click at [142, 602] on li "Unlock package" at bounding box center [131, 613] width 97 height 23
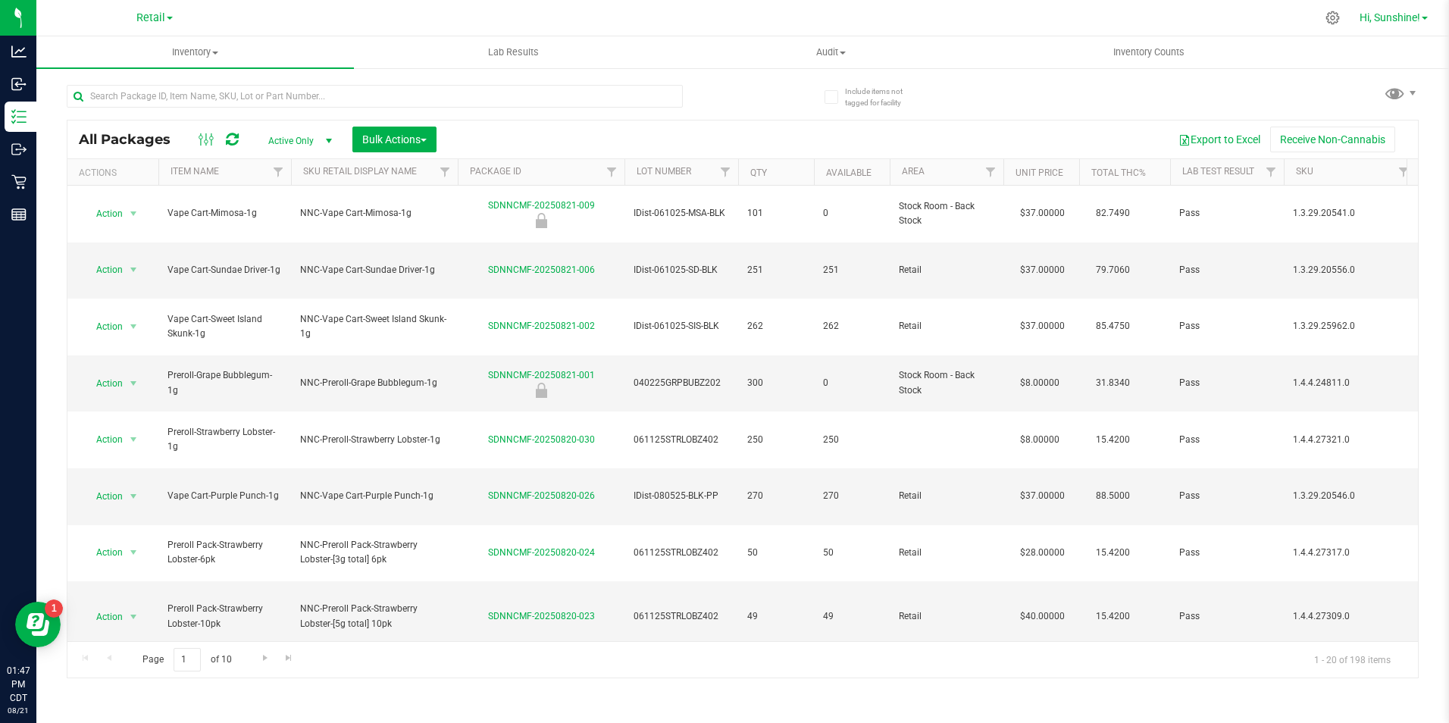
click at [1390, 17] on span "Hi, Sunshine!" at bounding box center [1389, 17] width 61 height 12
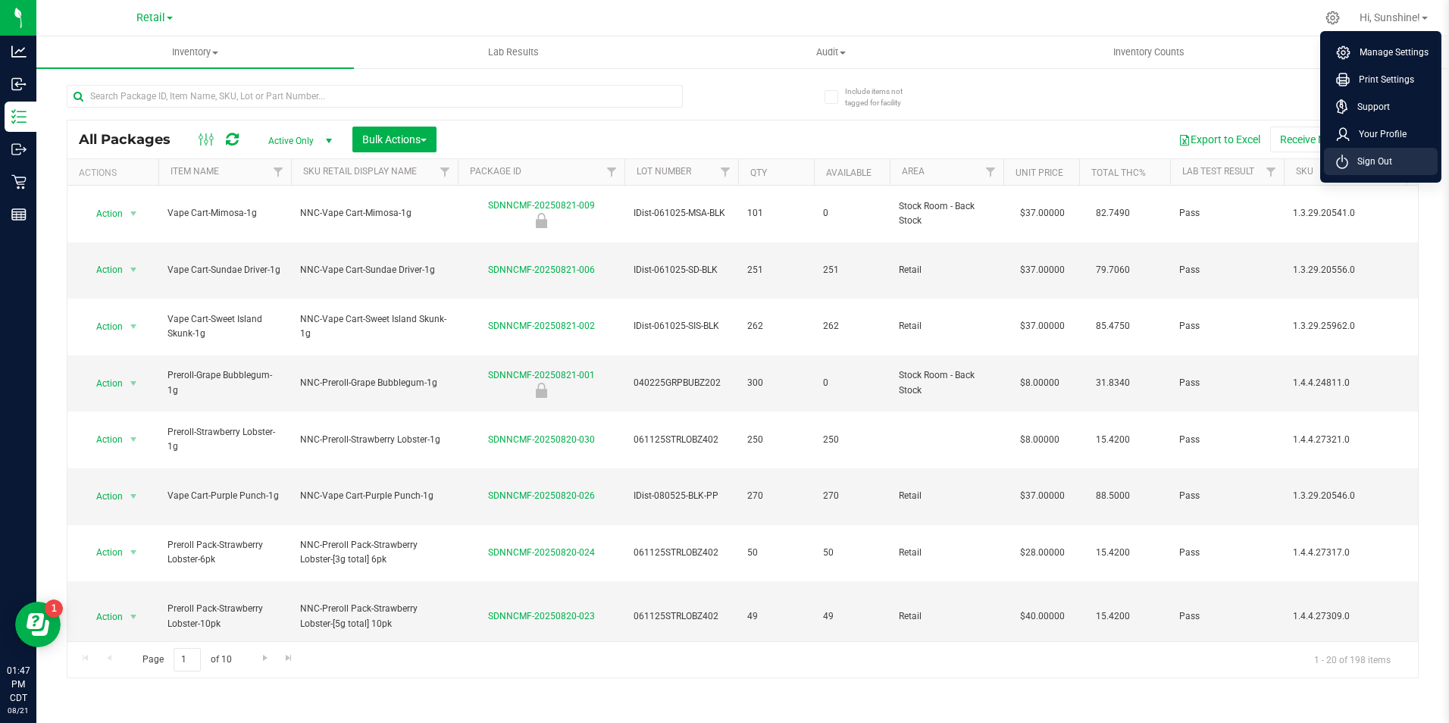
click at [1372, 162] on span "Sign Out" at bounding box center [1370, 161] width 44 height 15
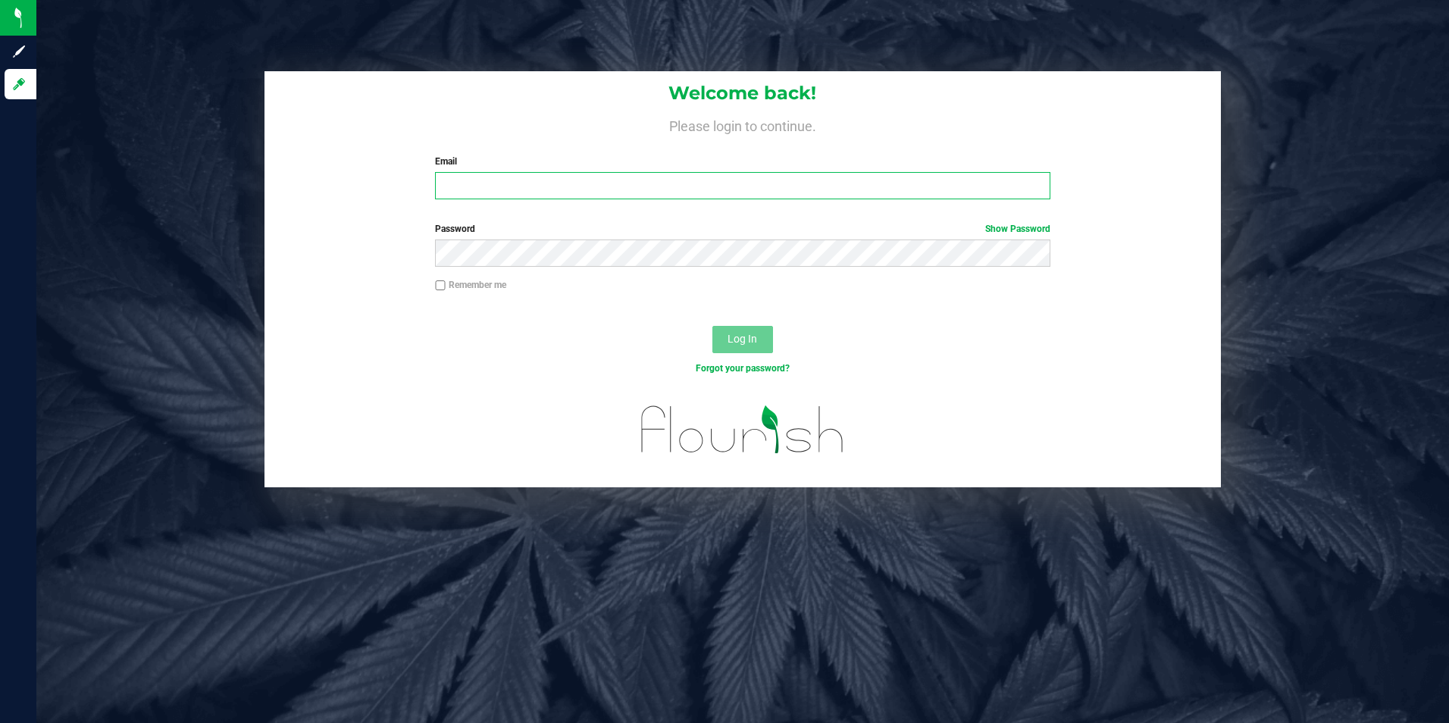
click at [605, 197] on input "Email" at bounding box center [742, 185] width 615 height 27
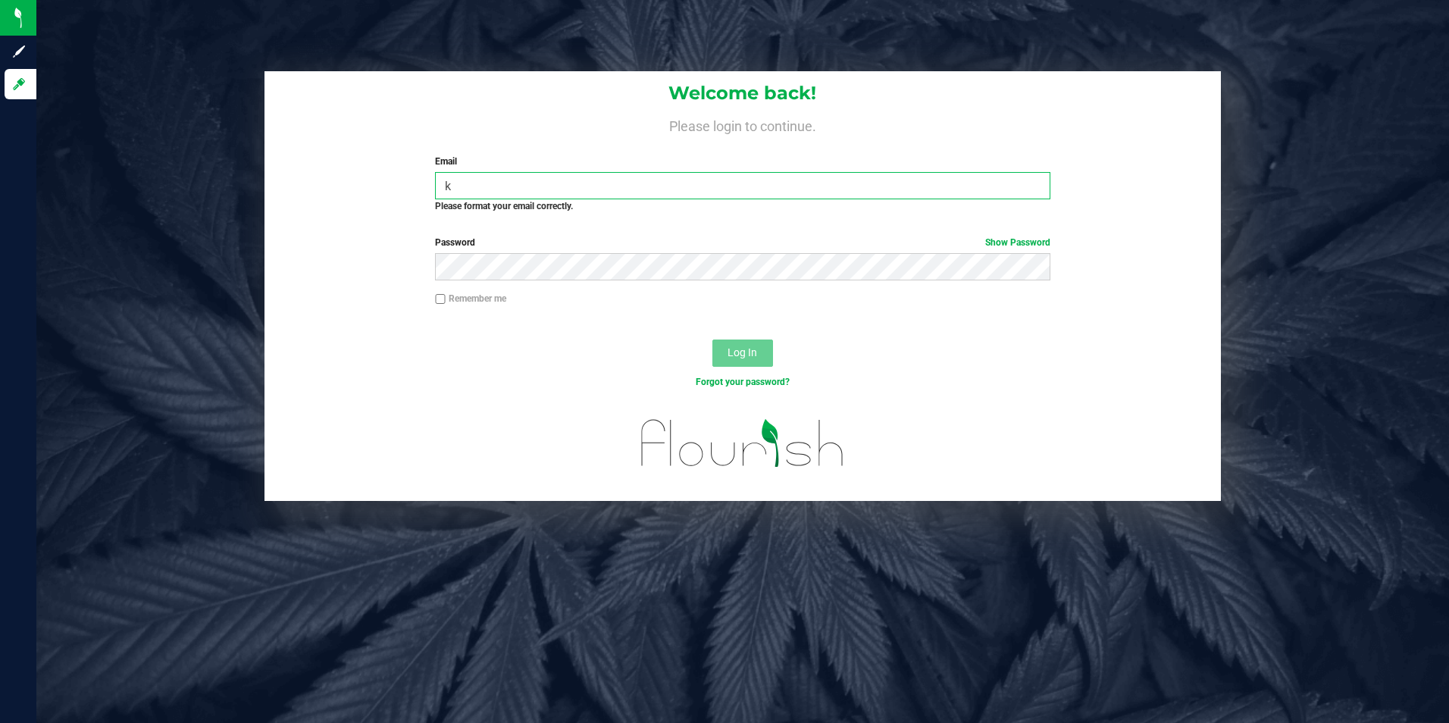
type input "[PERSON_NAME][EMAIL_ADDRESS][PERSON_NAME][DOMAIN_NAME]"
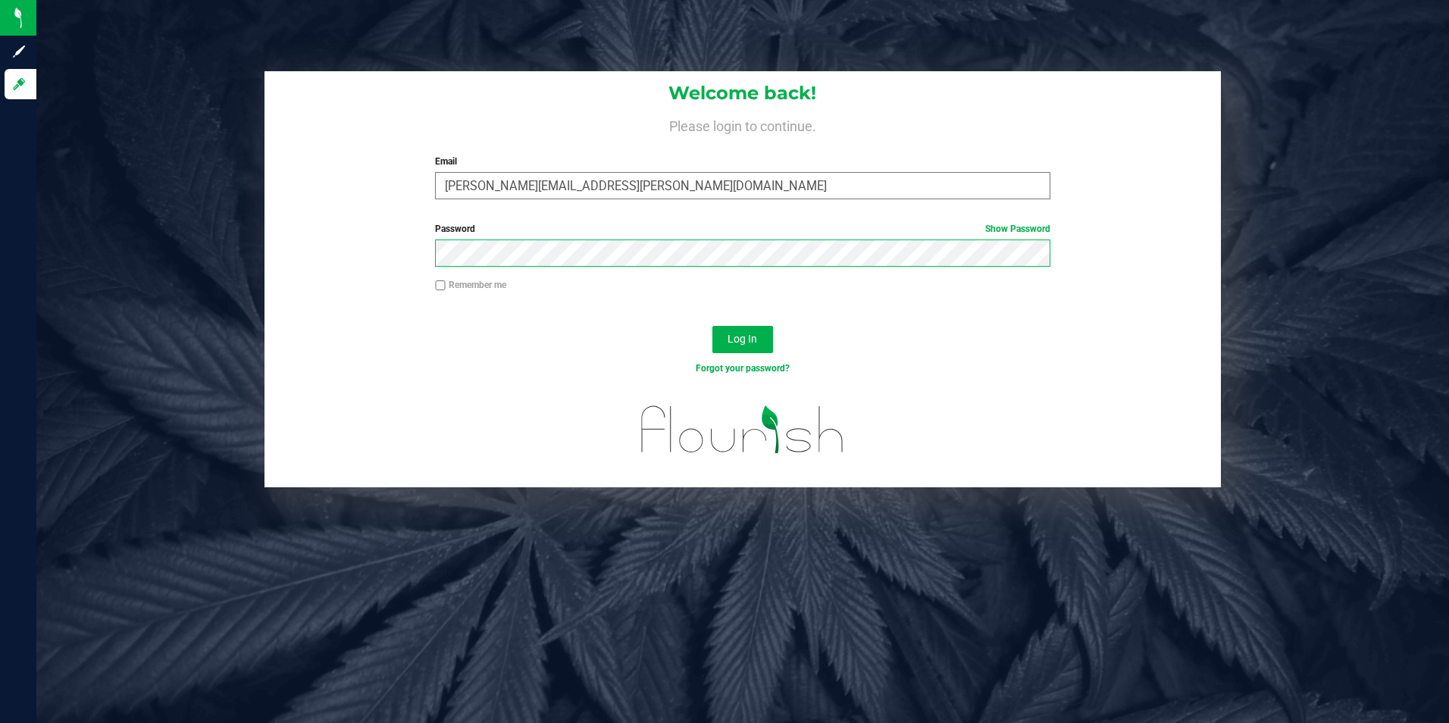
click at [712, 326] on button "Log In" at bounding box center [742, 339] width 61 height 27
